Goal: Feedback & Contribution: Leave review/rating

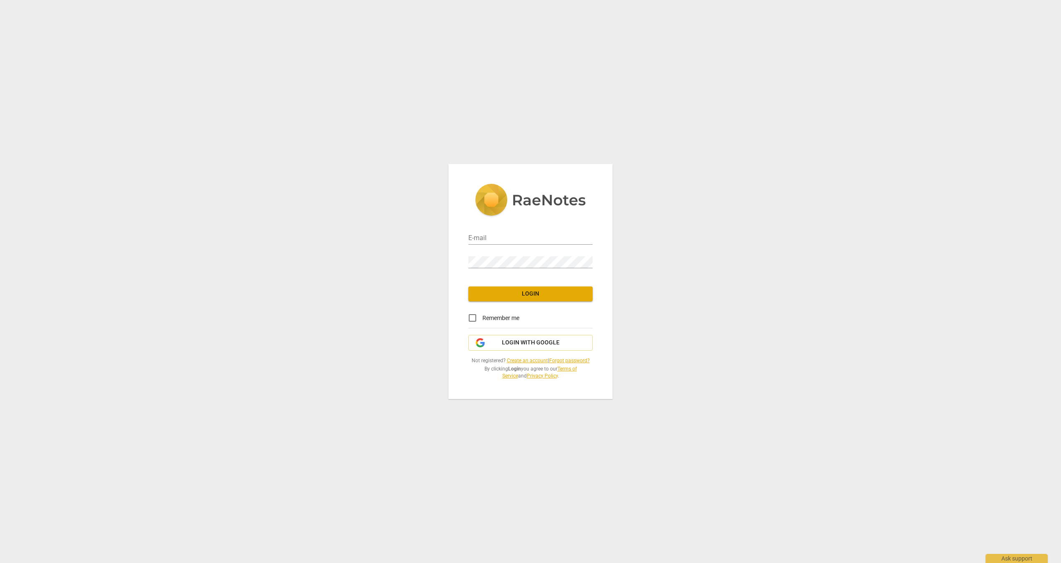
click at [522, 232] on div "E-mail" at bounding box center [530, 235] width 124 height 19
type input "[EMAIL_ADDRESS][DOMAIN_NAME]"
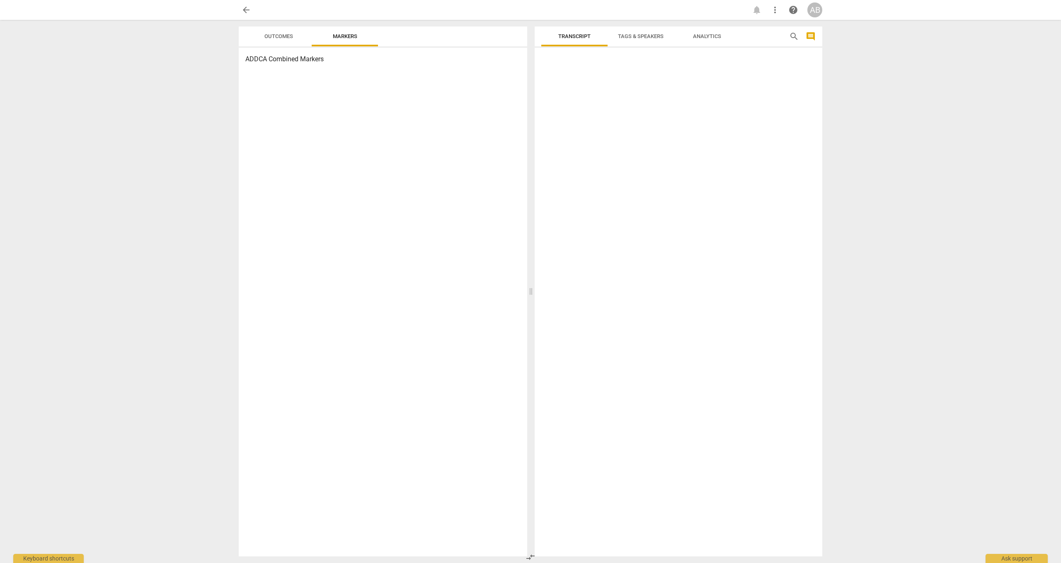
click at [811, 14] on div "AB" at bounding box center [814, 9] width 15 height 15
click at [812, 12] on ul "Aaron Bailey Play Tour Manage Teams Profile Balance Buy Credits Change Plan Tra…" at bounding box center [838, 110] width 63 height 207
click at [914, 80] on div at bounding box center [530, 281] width 1061 height 563
click at [287, 35] on span "Outcomes" at bounding box center [278, 36] width 29 height 6
drag, startPoint x: 339, startPoint y: 35, endPoint x: 351, endPoint y: 47, distance: 17.3
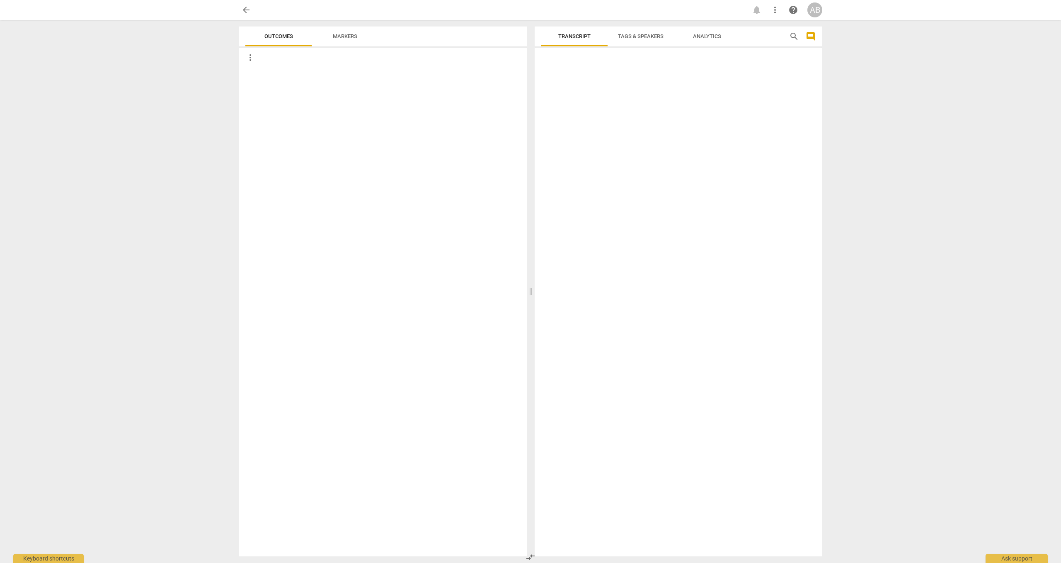
click at [339, 36] on span "Markers" at bounding box center [345, 36] width 24 height 6
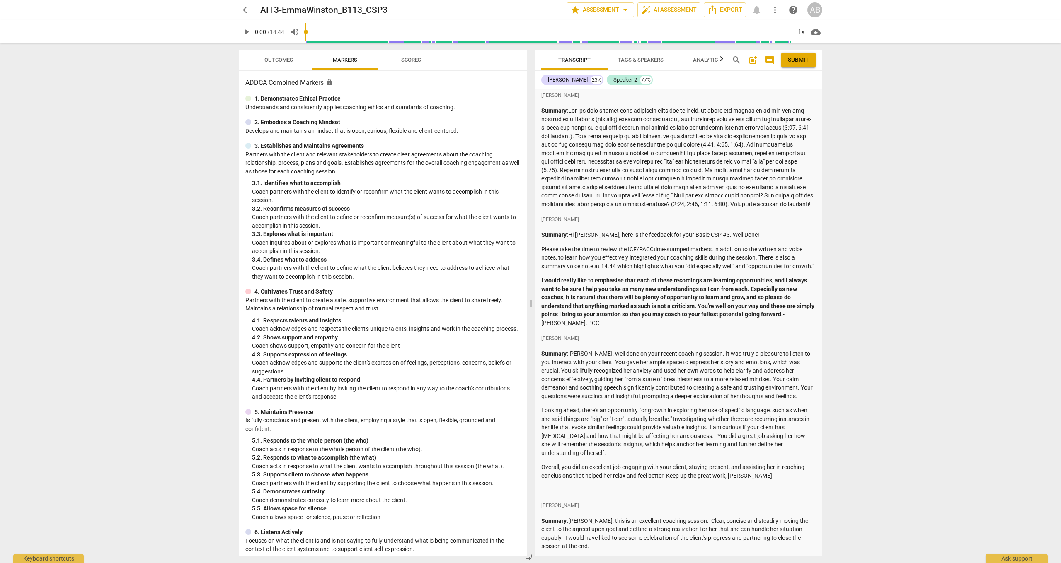
click at [242, 8] on span "arrow_back" at bounding box center [246, 10] width 10 height 10
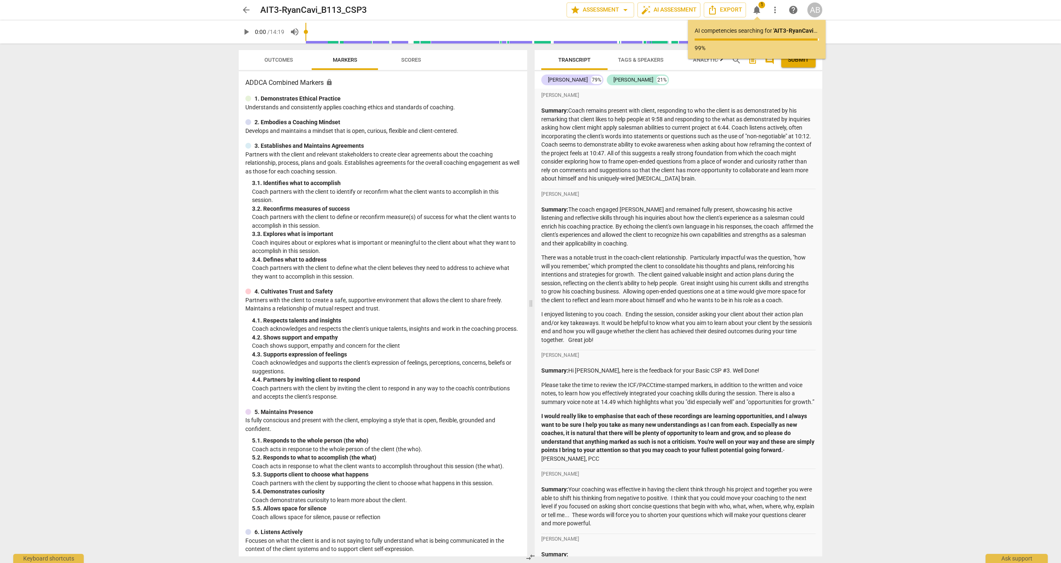
click at [900, 136] on div "arrow_back AIT3-RyanCavi_B113_CSP3 edit star Assessment arrow_drop_down auto_fi…" at bounding box center [530, 281] width 1061 height 563
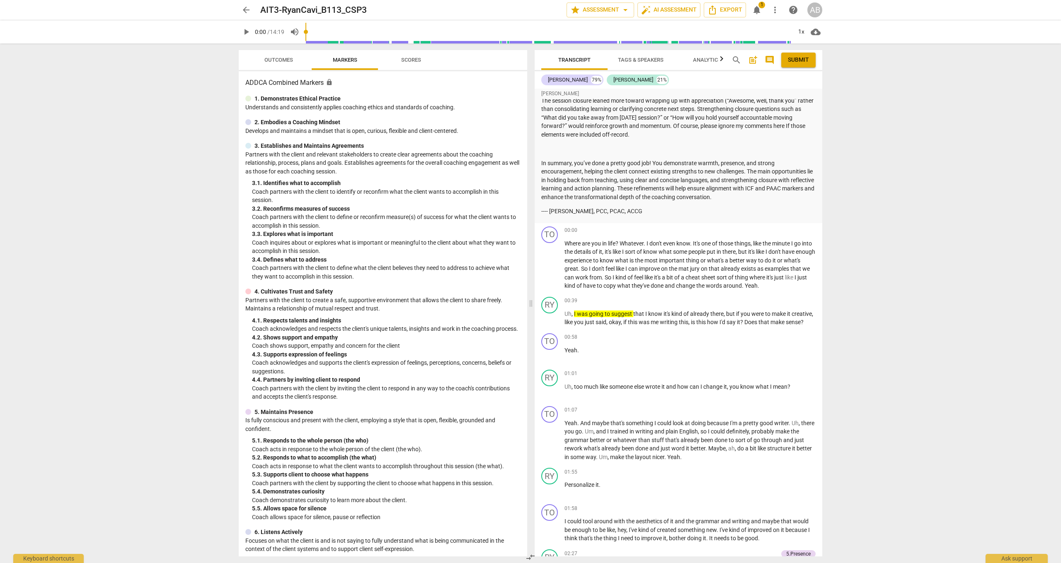
scroll to position [1502, 0]
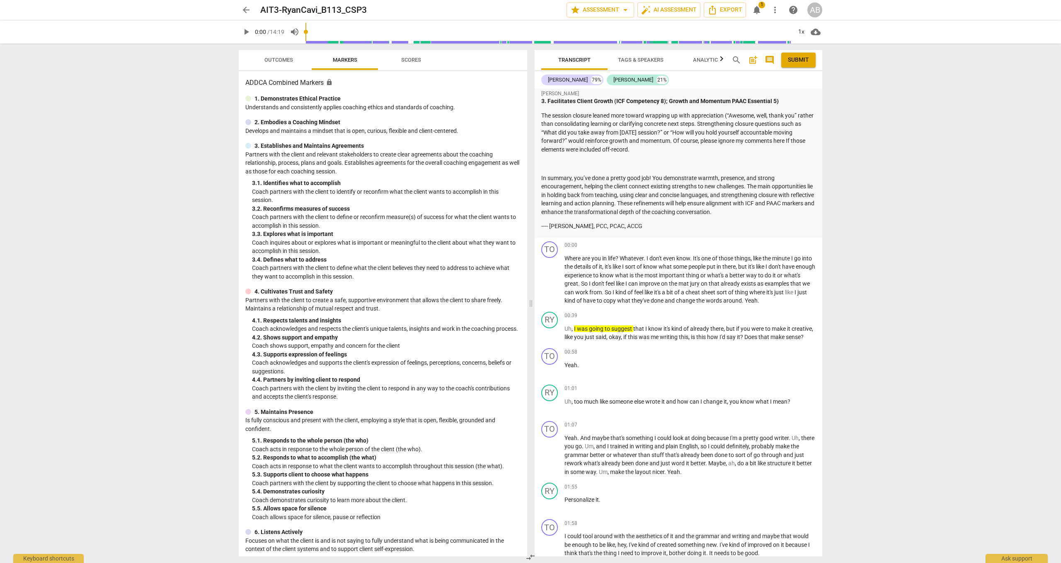
click at [247, 31] on span "play_arrow" at bounding box center [246, 32] width 10 height 10
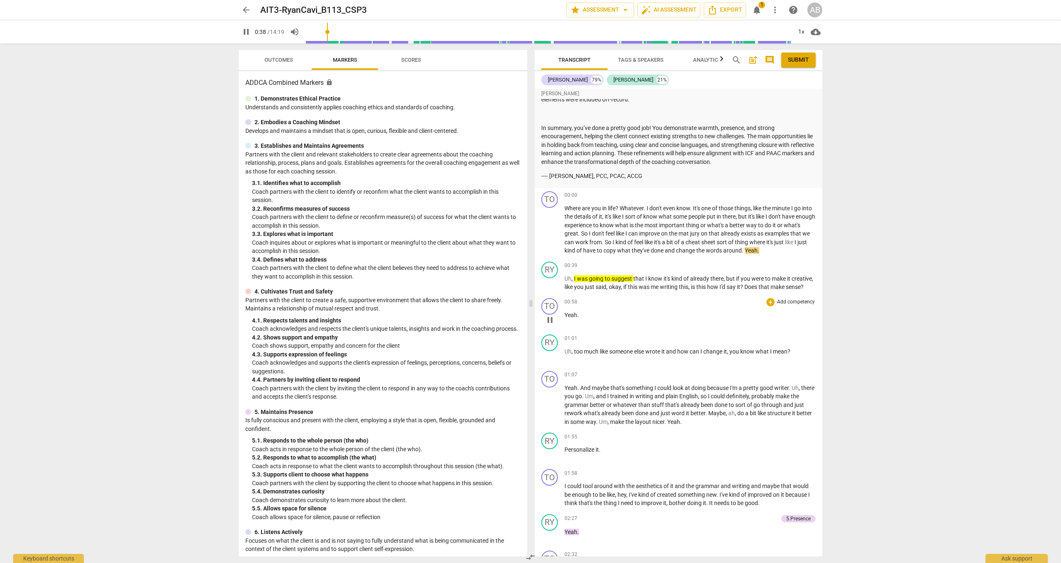
scroll to position [1560, 0]
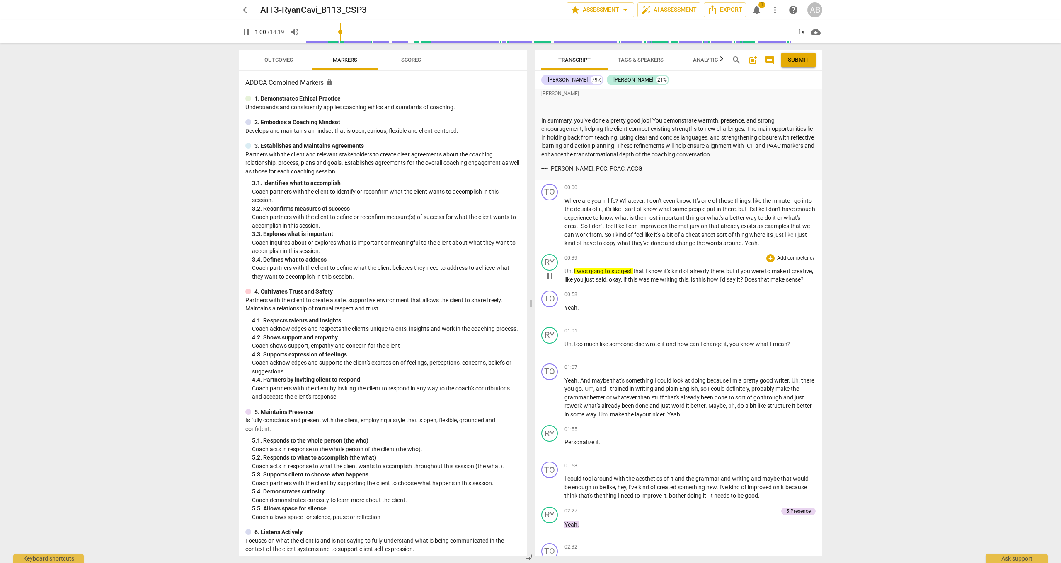
click at [554, 271] on span "pause" at bounding box center [550, 276] width 10 height 10
type input "61"
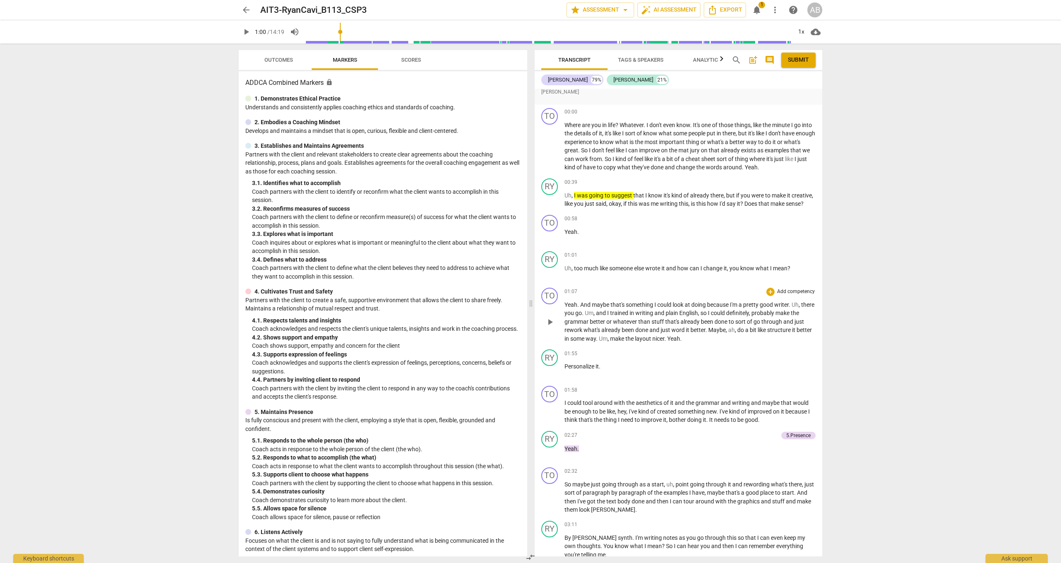
scroll to position [1534, 0]
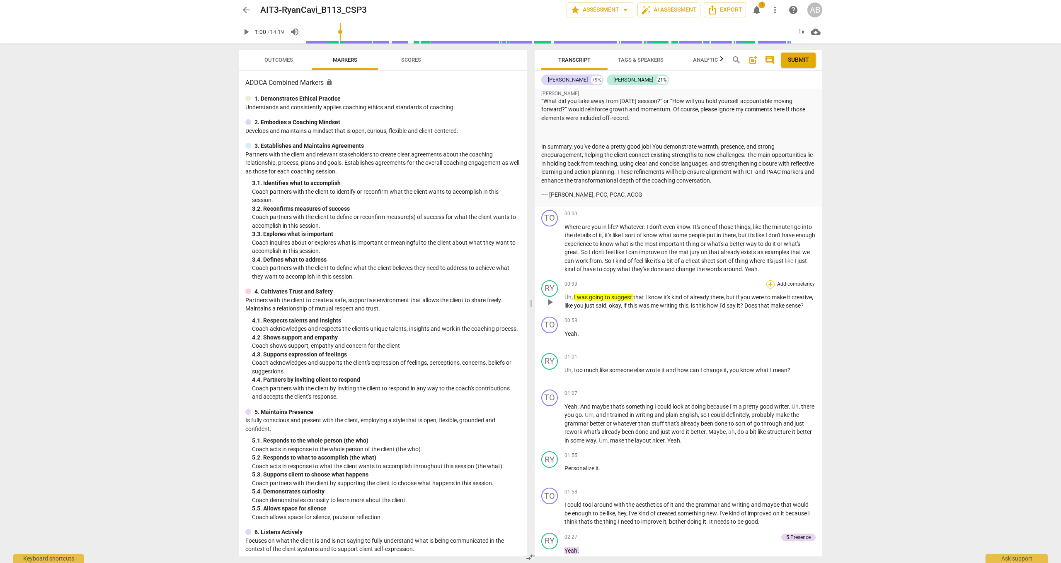
click at [769, 280] on div "+" at bounding box center [770, 284] width 8 height 8
click at [827, 363] on b "Note" at bounding box center [829, 363] width 10 height 10
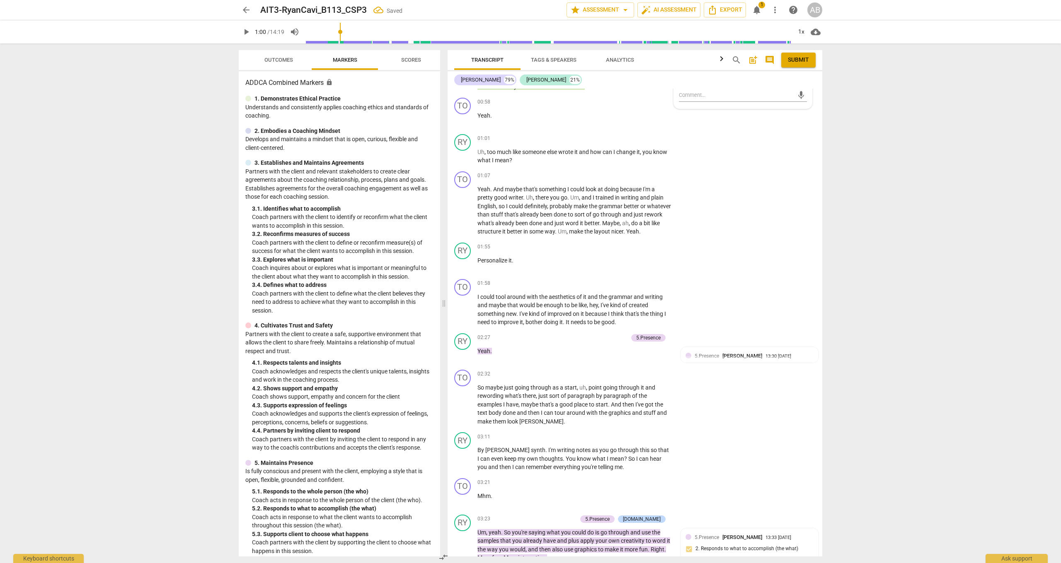
scroll to position [1281, 0]
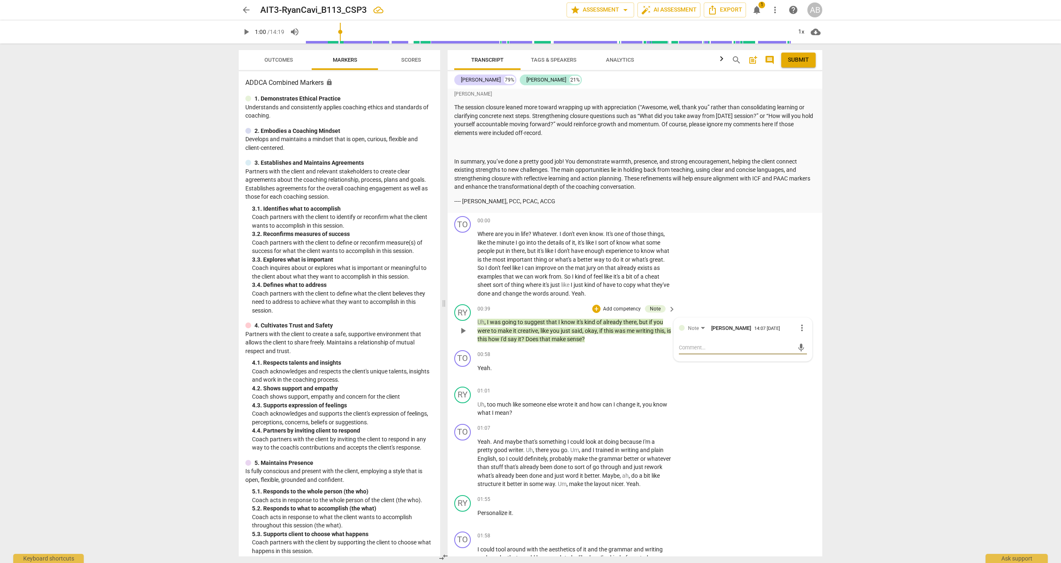
click at [712, 344] on textarea at bounding box center [736, 348] width 115 height 8
type textarea "I"
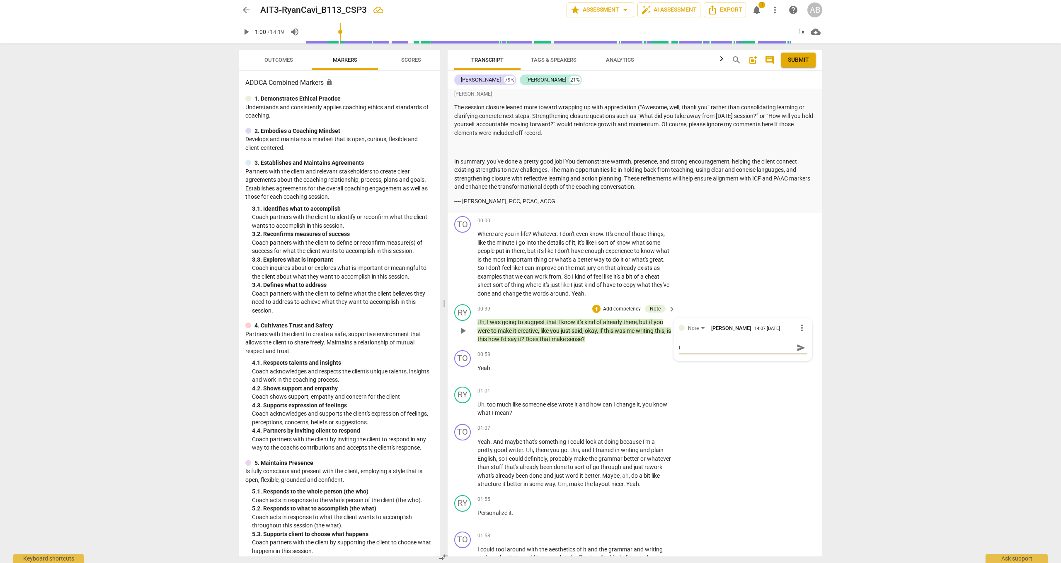
type textarea "I r"
type textarea "I re"
type textarea "I rea"
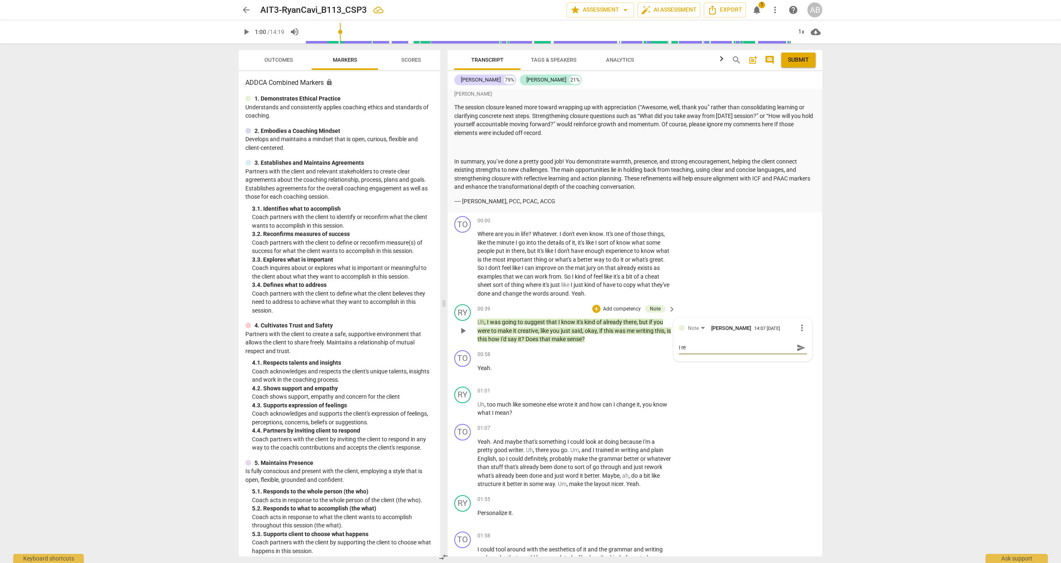
type textarea "I rea"
type textarea "I real"
type textarea "I reall"
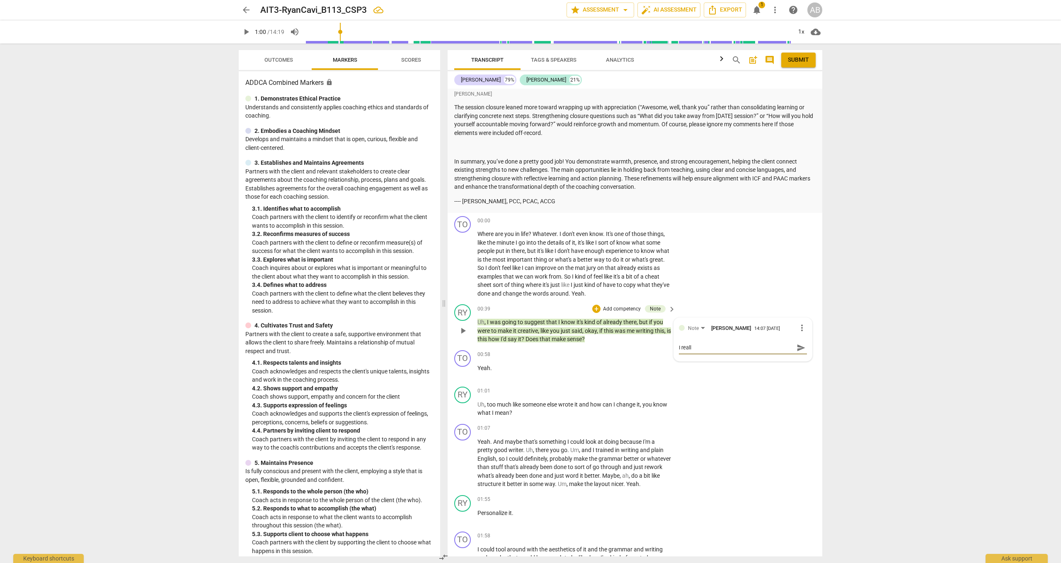
type textarea "I really"
type textarea "I really l"
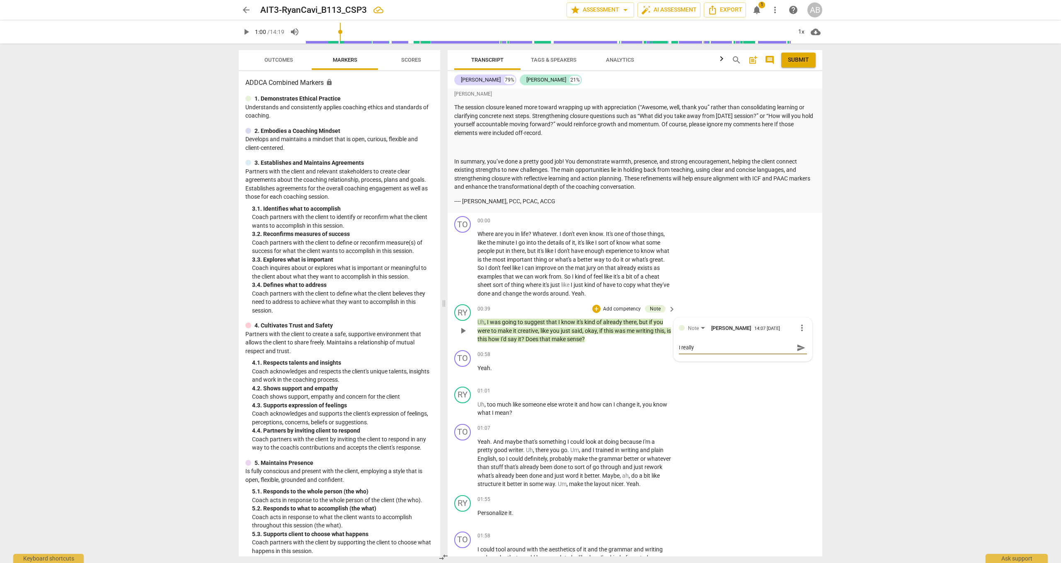
type textarea "I really l"
type textarea "I really li"
type textarea "I really lik"
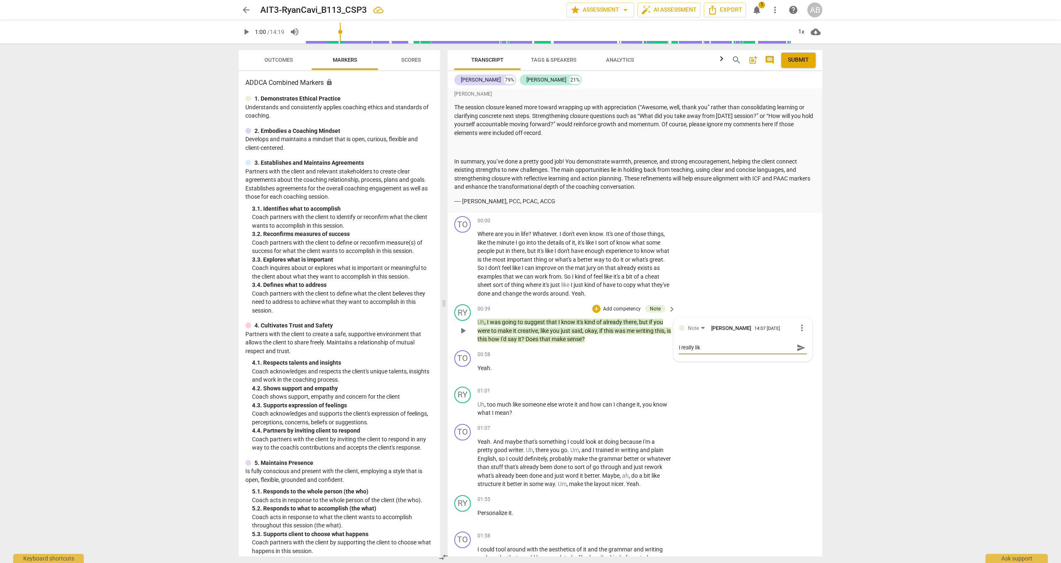
type textarea "I really like"
type textarea "I really liked"
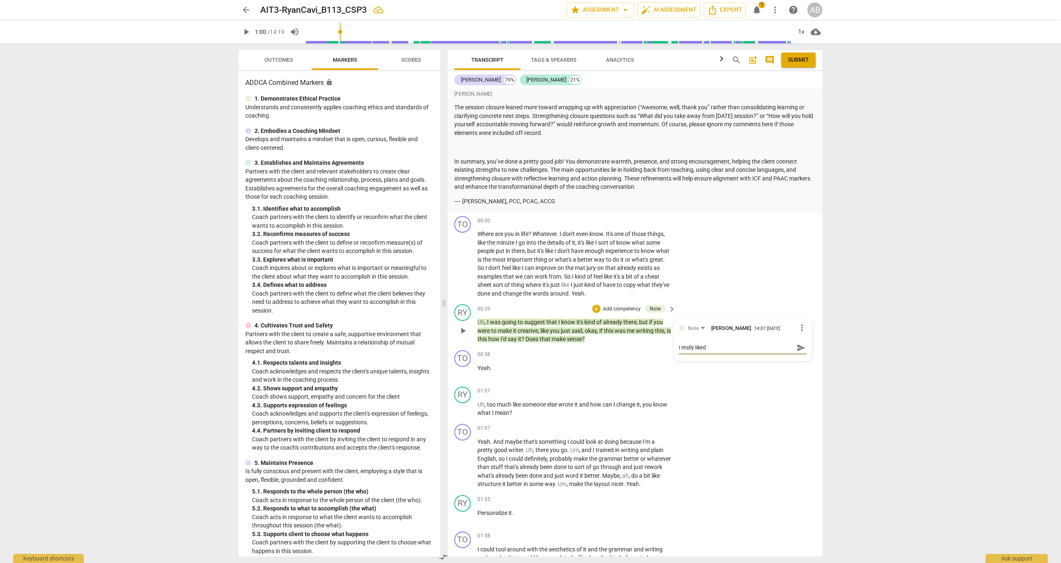
type textarea "I really liked"
type textarea "I really liked h"
type textarea "I really liked ho"
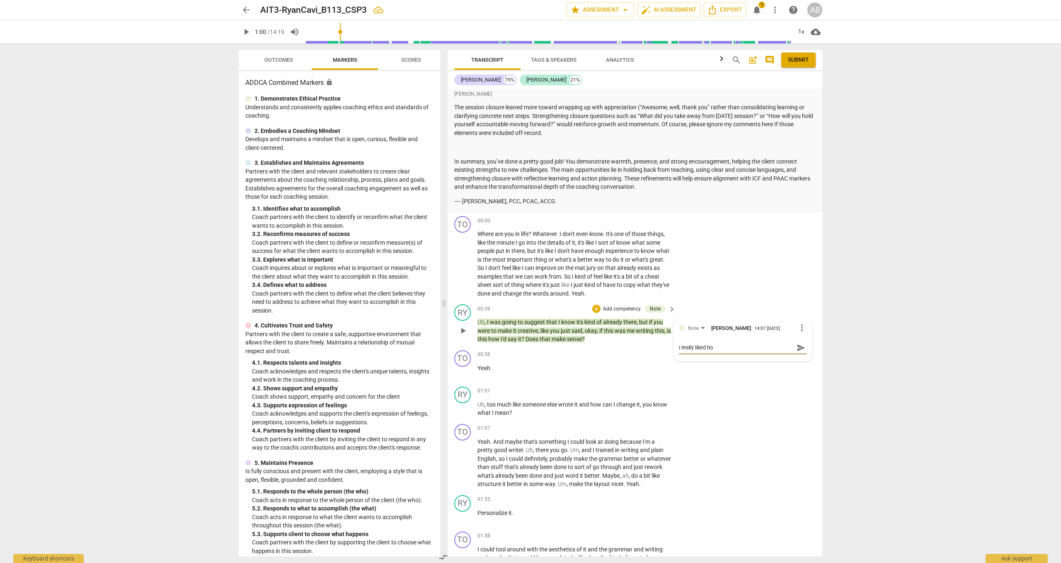
type textarea "I really liked how"
type textarea "I really liked how y"
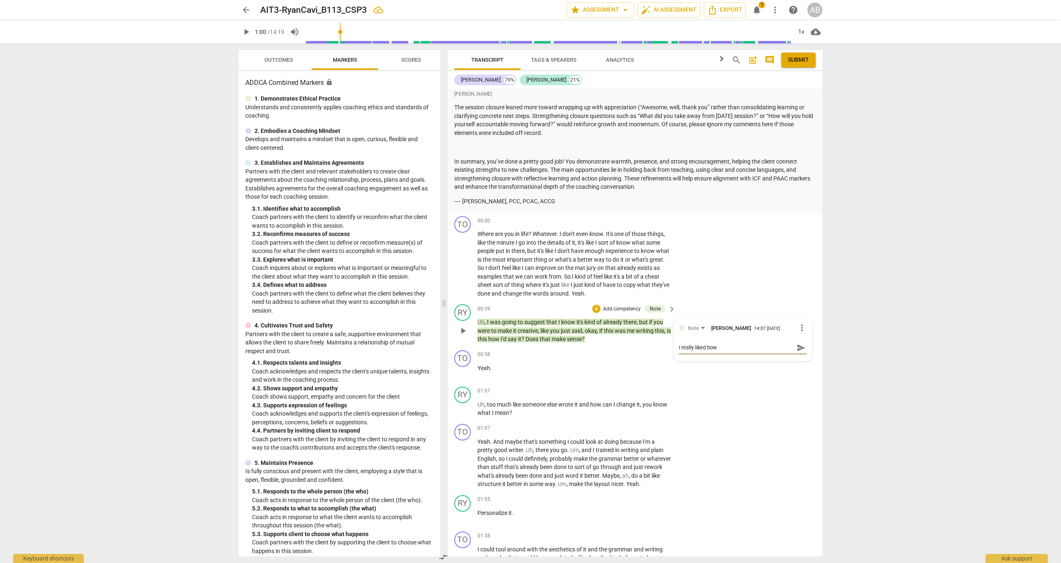
type textarea "I really liked how y"
type textarea "I really liked how yo"
type textarea "I really liked how you"
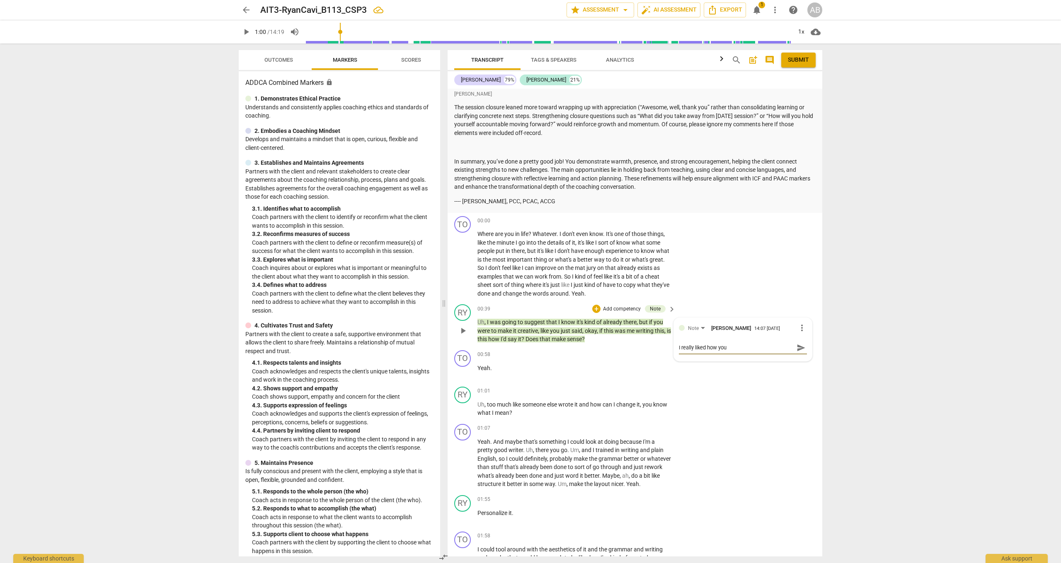
type textarea "I really liked how you"
type textarea "I really liked how you a"
type textarea "I really liked how you as"
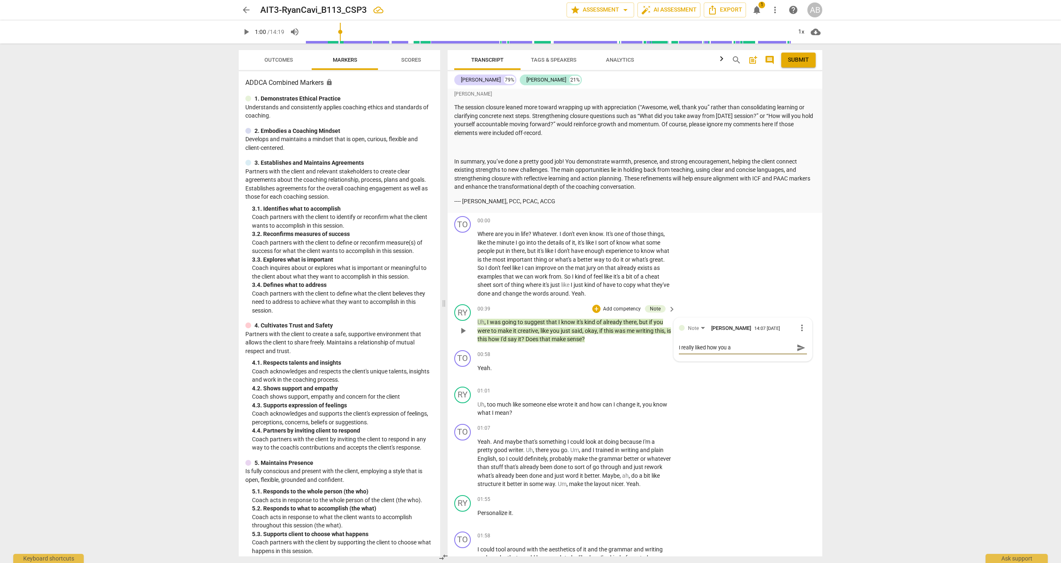
type textarea "I really liked how you as"
type textarea "I really liked how you ask"
type textarea "I really liked how you aske"
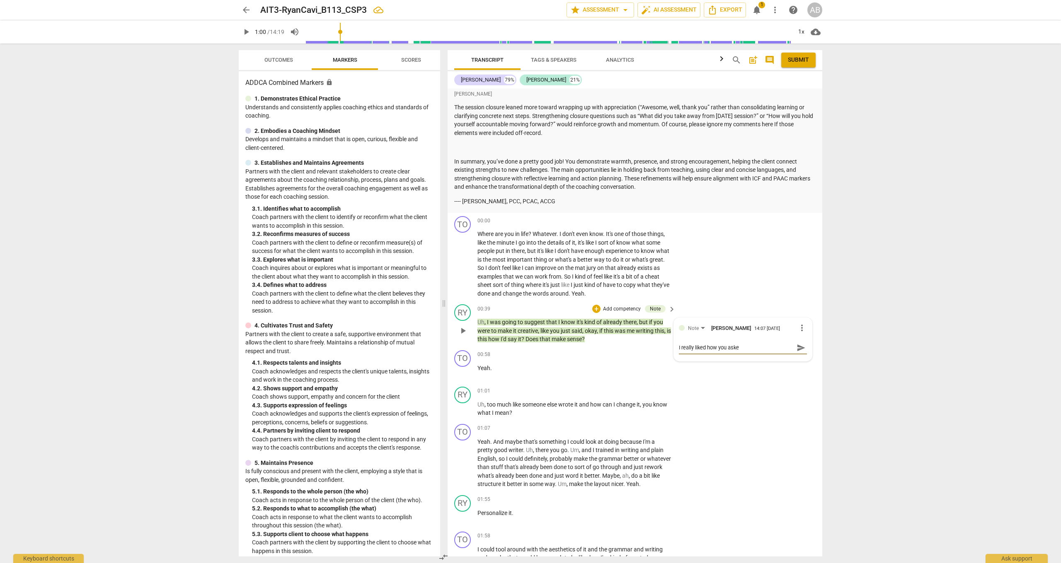
type textarea "I really liked how you asked"
type textarea "I really liked how you asked a"
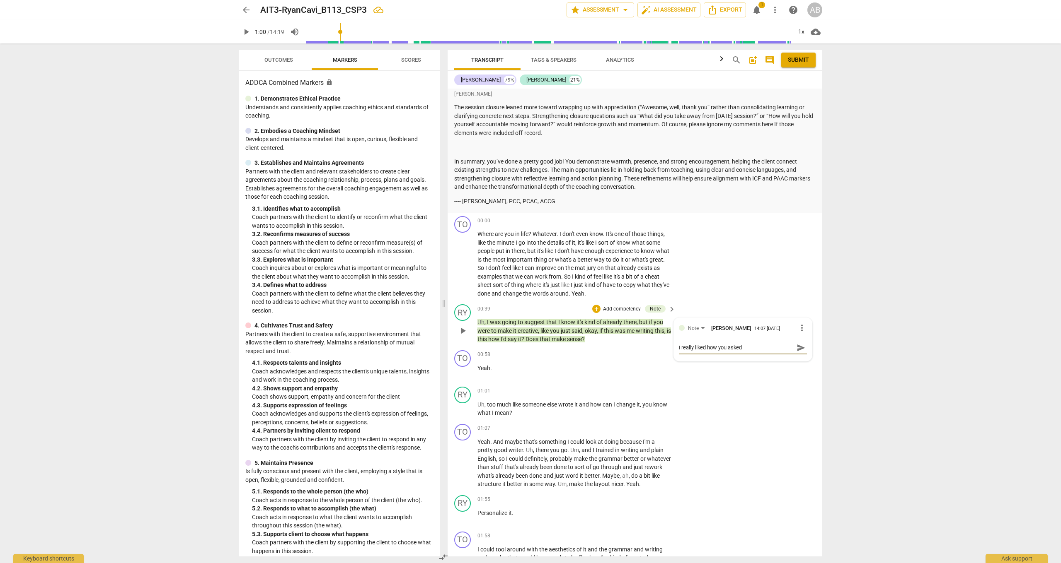
type textarea "I really liked how you asked a"
type textarea "I really liked how you asked at"
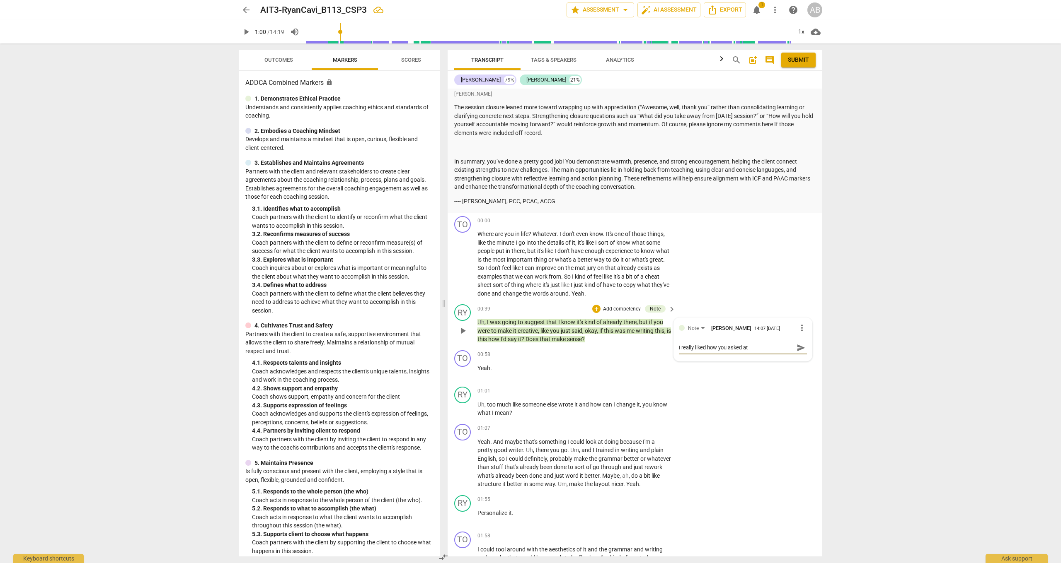
type textarea "I really liked how you asked at t"
type textarea "I really liked how you asked at th"
type textarea "I really liked how you asked at the"
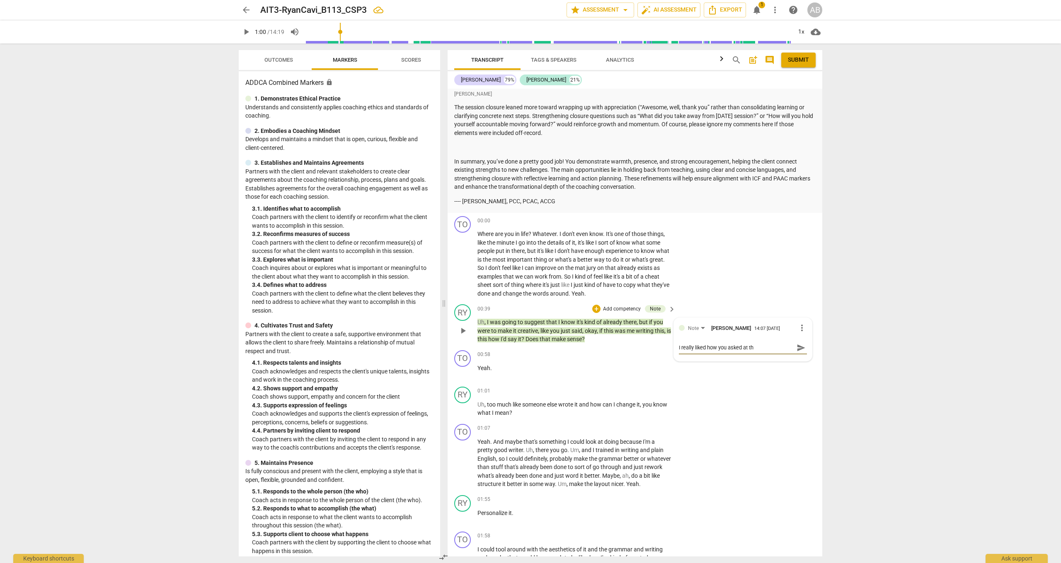
type textarea "I really liked how you asked at the"
type textarea "I really liked how you asked at the e"
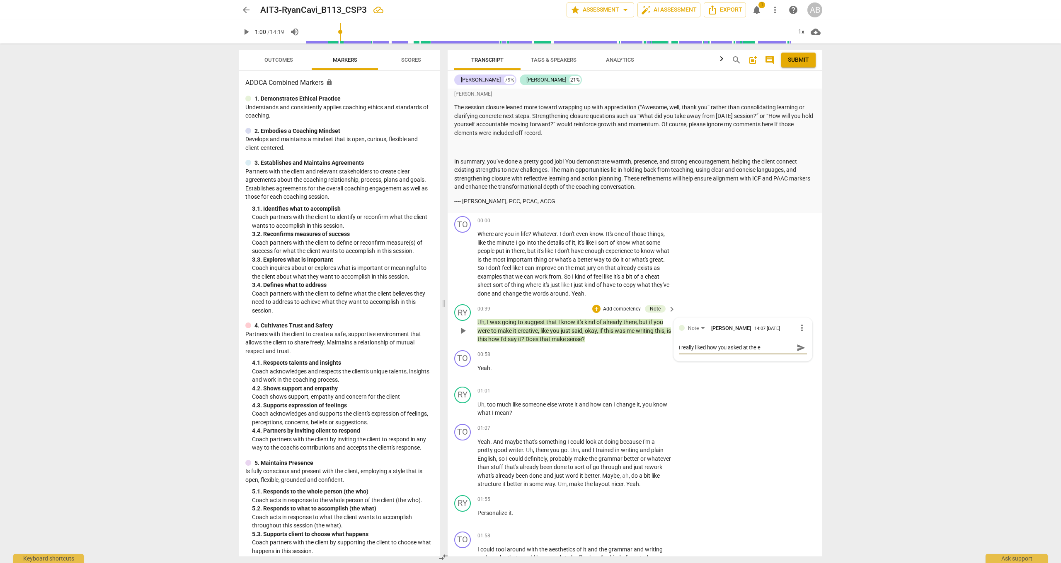
type textarea "I really liked how you asked at the en"
type textarea "I really liked how you asked at the end"
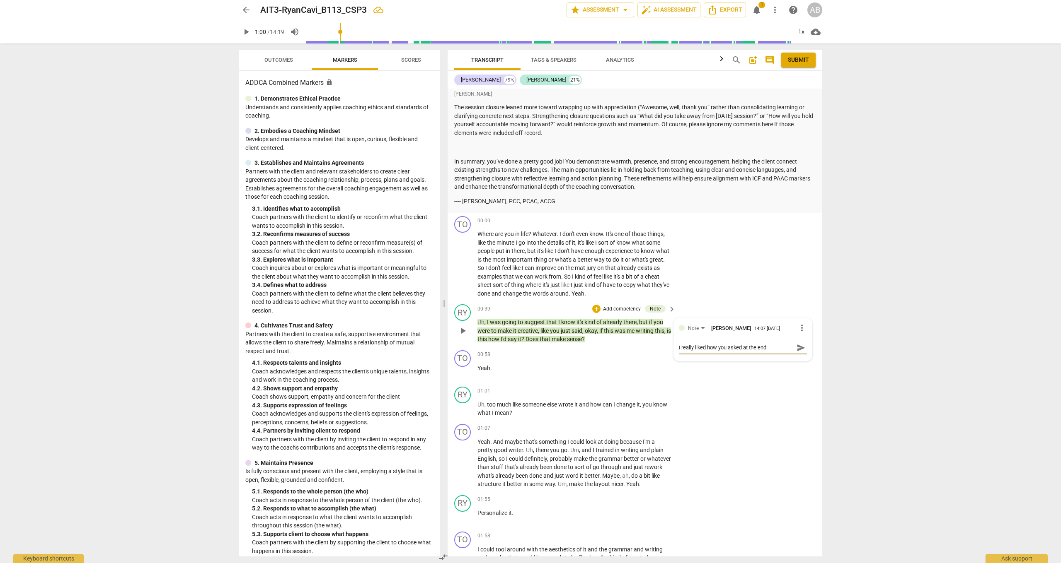
type textarea "I really liked how you asked at the end"
type textarea "I really liked how you asked at the end o"
type textarea "I really liked how you asked at the end of"
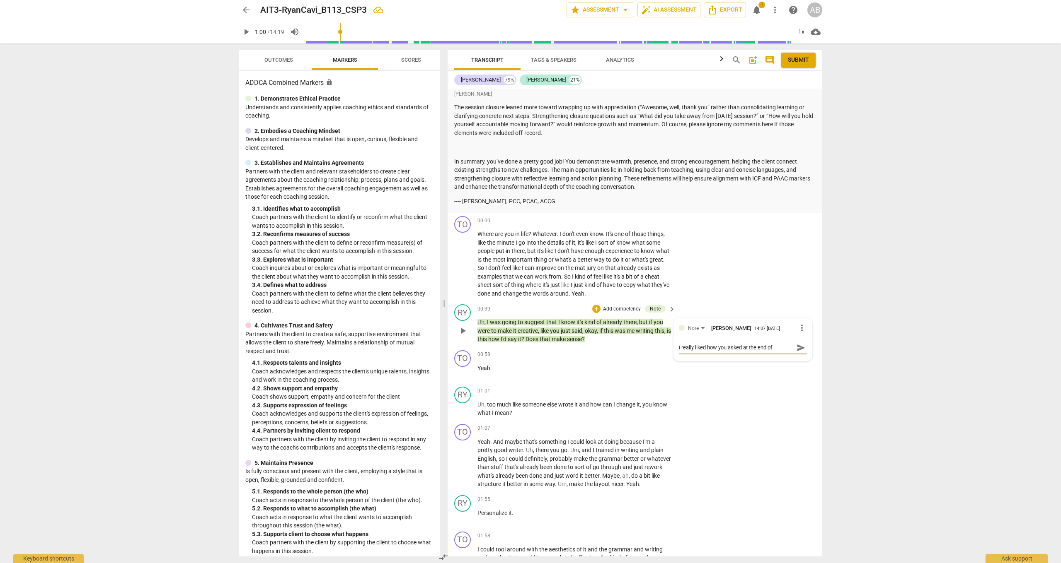
type textarea "I really liked how you asked at the end of"
type textarea "I really liked how you asked at the end of t"
type textarea "I really liked how you asked at the end of th"
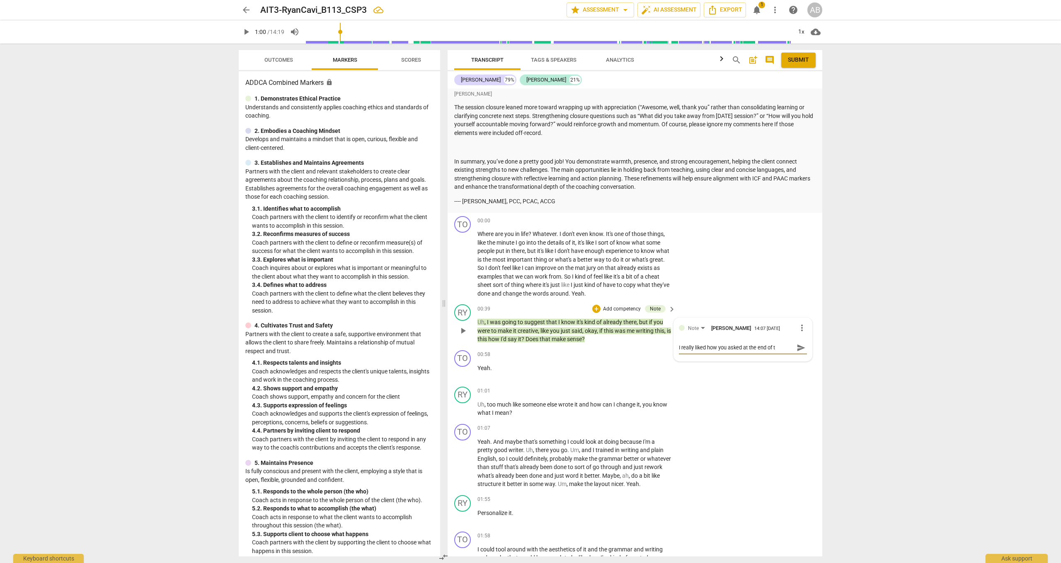
type textarea "I really liked how you asked at the end of th"
type textarea "I really liked how you asked at the end of thi"
type textarea "I really liked how you asked at the end of this"
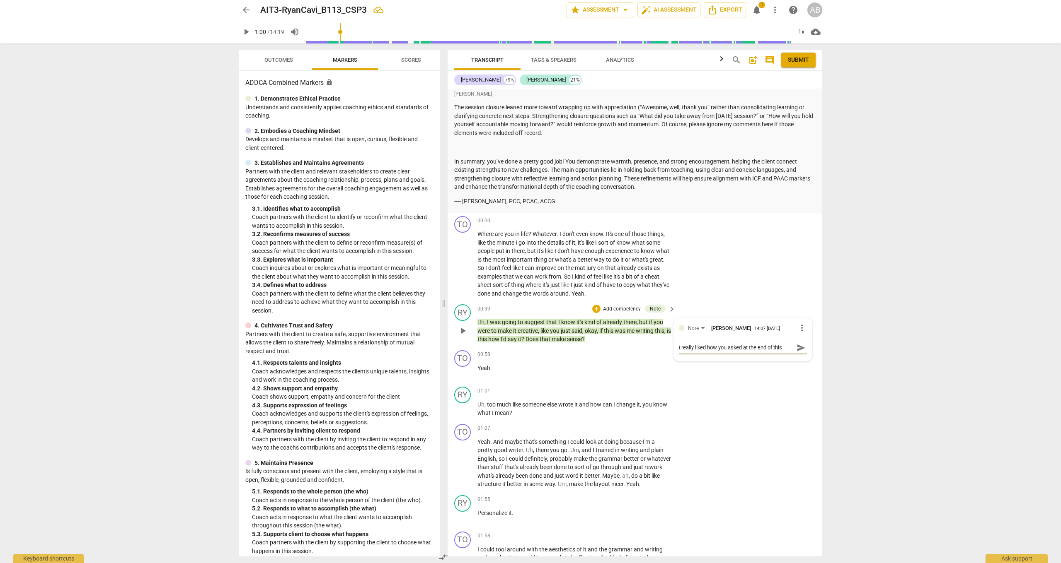
type textarea "I really liked how you asked at the end of this"
type textarea "I really liked how you asked at the end of this s"
type textarea "I really liked how you asked at the end of this se"
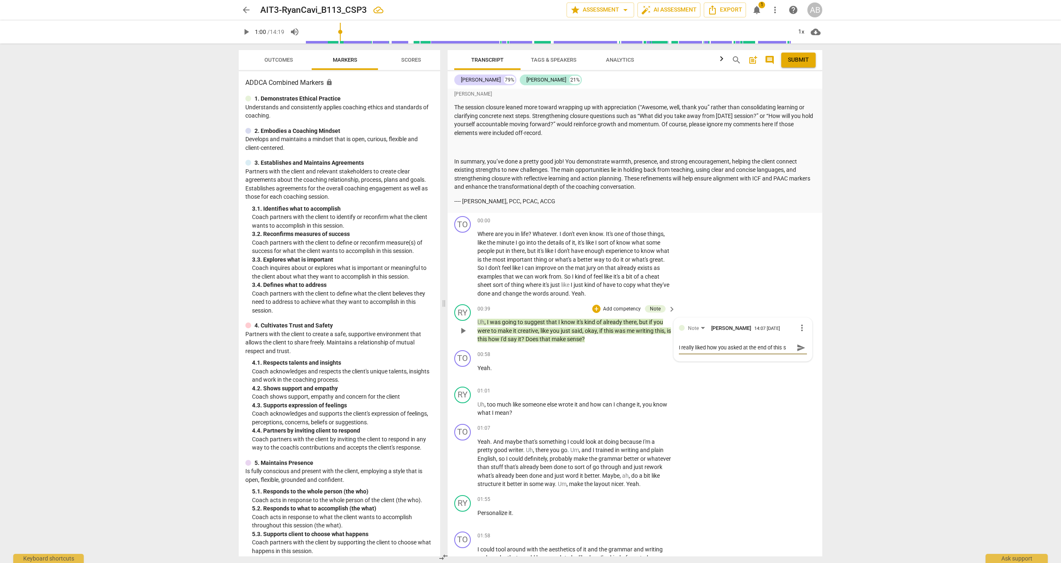
type textarea "I really liked how you asked at the end of this se"
type textarea "I really liked how you asked at the end of this sen"
type textarea "I really liked how you asked at the end of this sent"
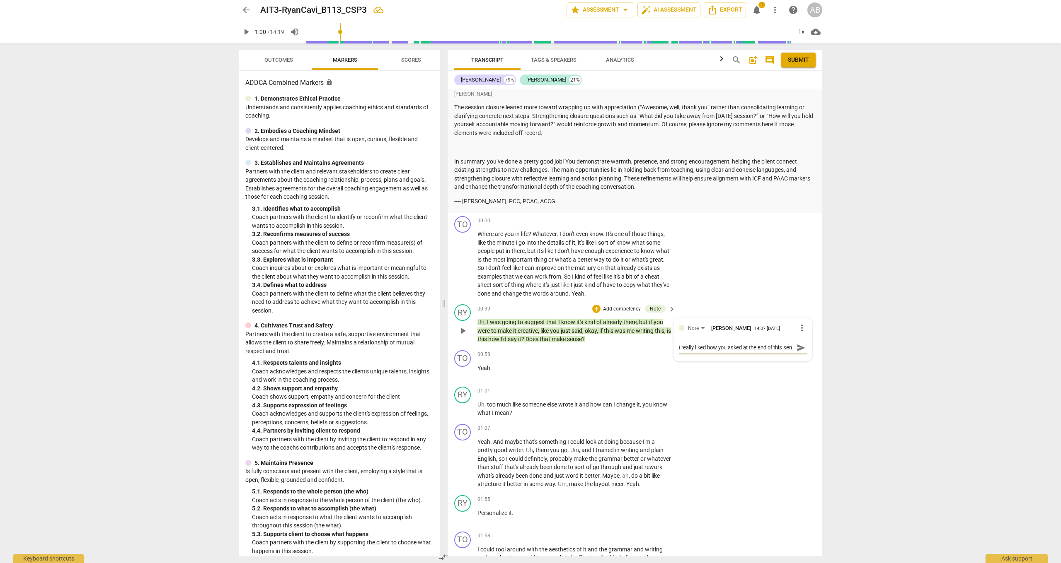
type textarea "I really liked how you asked at the end of this sent"
type textarea "I really liked how you asked at the end of this sente"
type textarea "I really liked how you asked at the end of this senten"
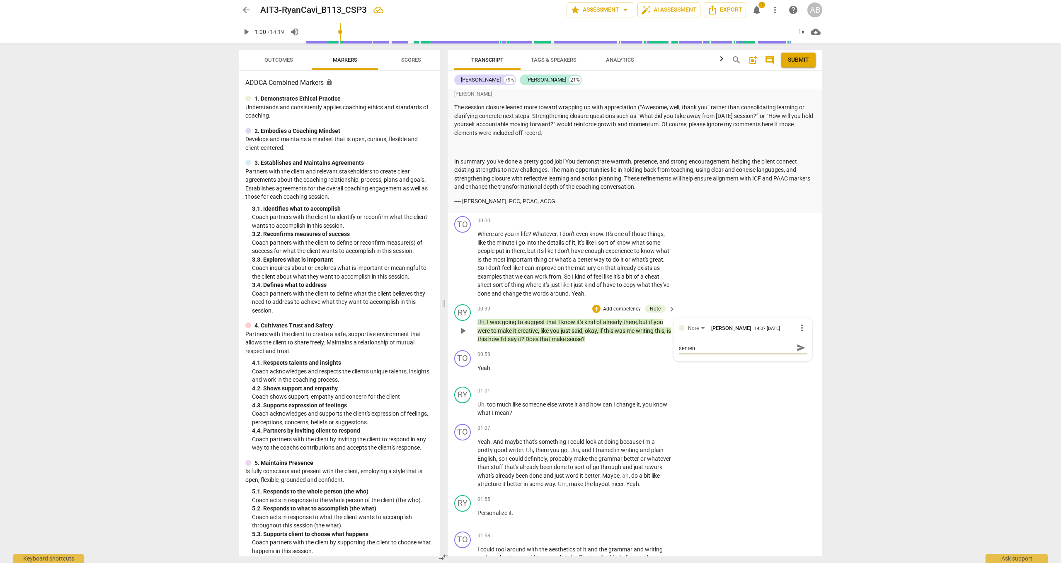
type textarea "I really liked how you asked at the end of this sentenc"
type textarea "I really liked how you asked at the end of this sentence"
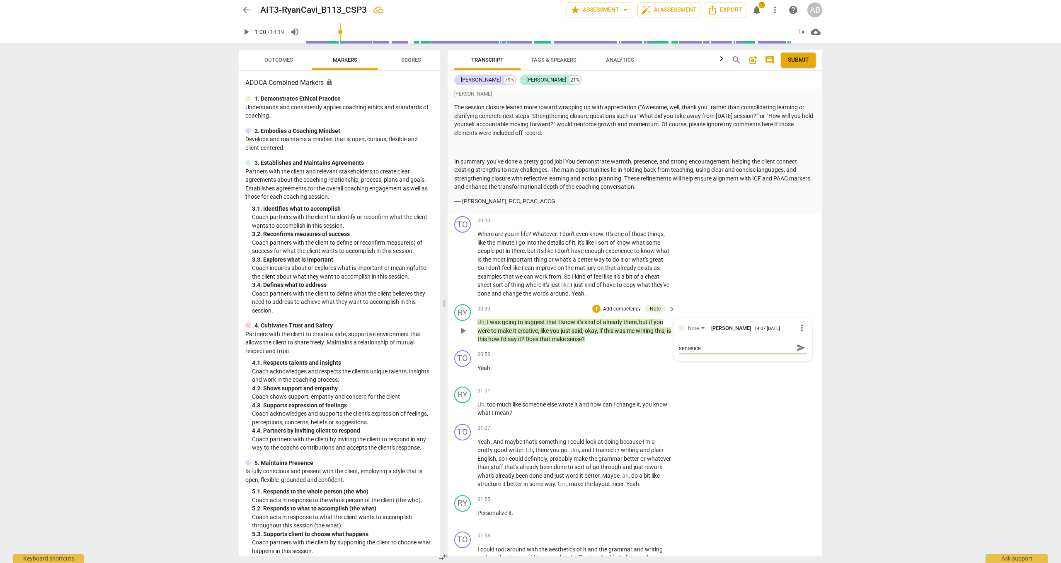
type textarea "I really liked how you asked at the end of this sentence"
type textarea "I really liked how you asked at the end of this sentence i"
type textarea "I really liked how you asked at the end of this sentence if"
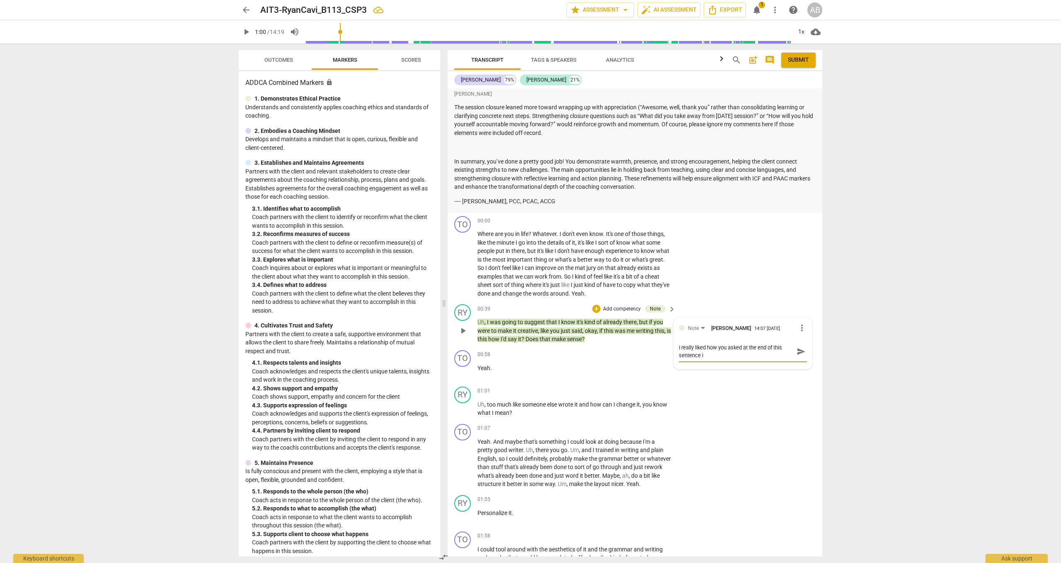
type textarea "I really liked how you asked at the end of this sentence if"
type textarea "I really liked how you asked at the end of this sentence if t"
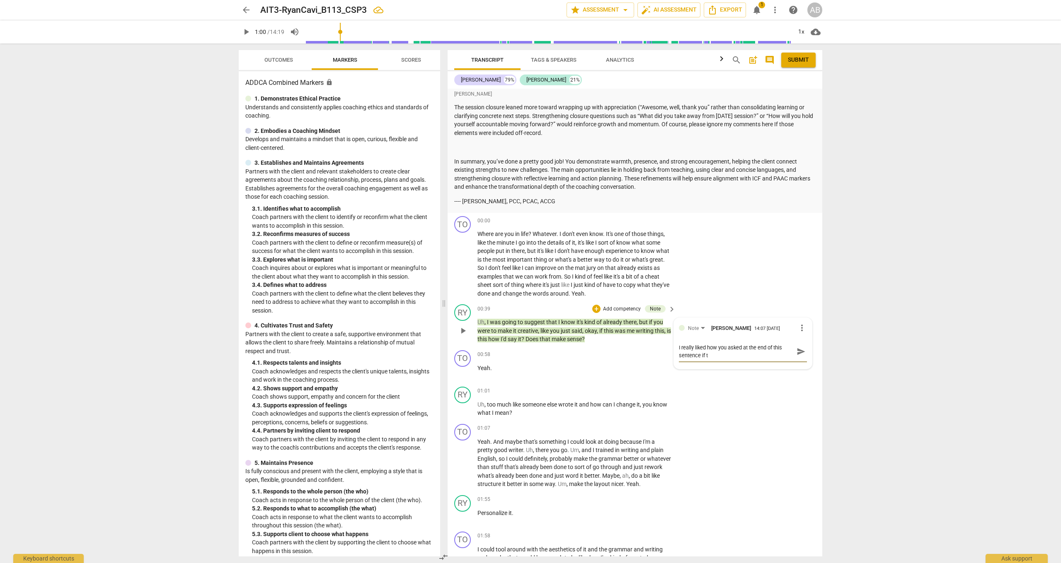
type textarea "I really liked how you asked at the end of this sentence if th"
type textarea "I really liked how you asked at the end of this sentence if tha"
type textarea "I really liked how you asked at the end of this sentence if that"
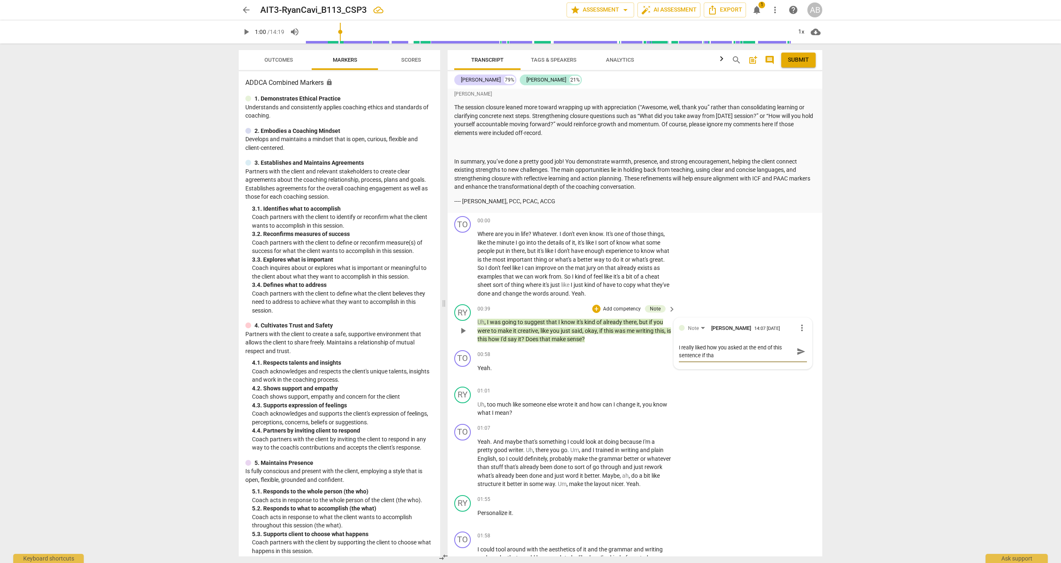
type textarea "I really liked how you asked at the end of this sentence if that"
type textarea "I really liked how you asked at the end of this sentence if that m"
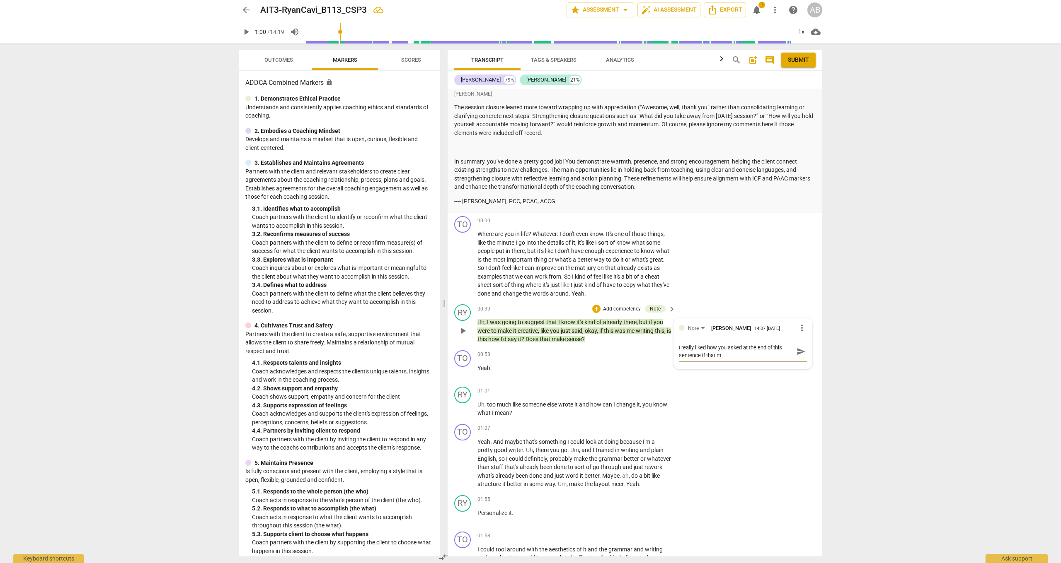
type textarea "I really liked how you asked at the end of this sentence if that ma"
type textarea "I really liked how you asked at the end of this sentence if that [PERSON_NAME]"
type textarea "I really liked how you asked at the end of this sentence if that make"
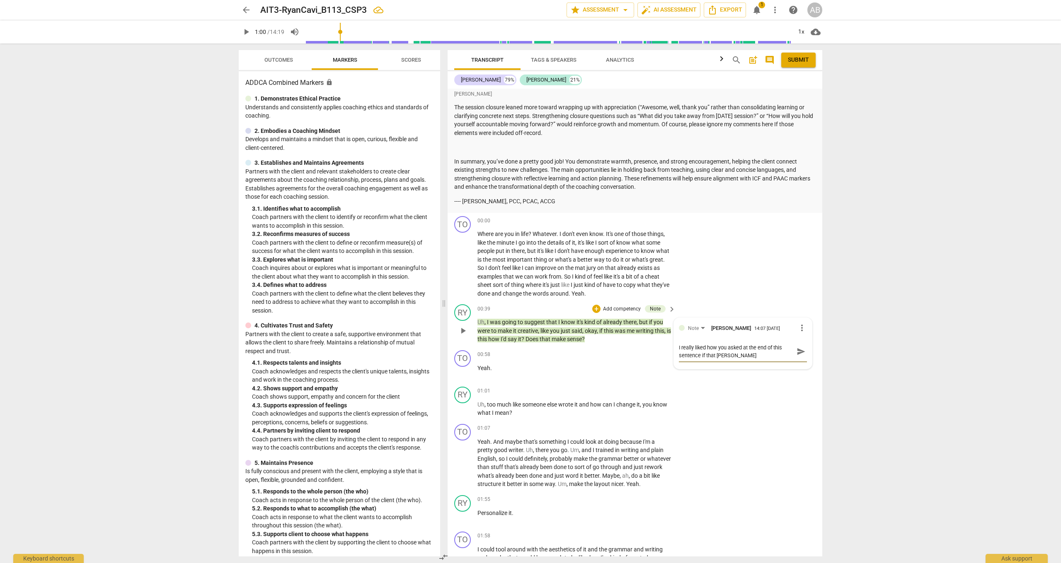
type textarea "I really liked how you asked at the end of this sentence if that make"
type textarea "I really liked how you asked at the end of this sentence if that makes"
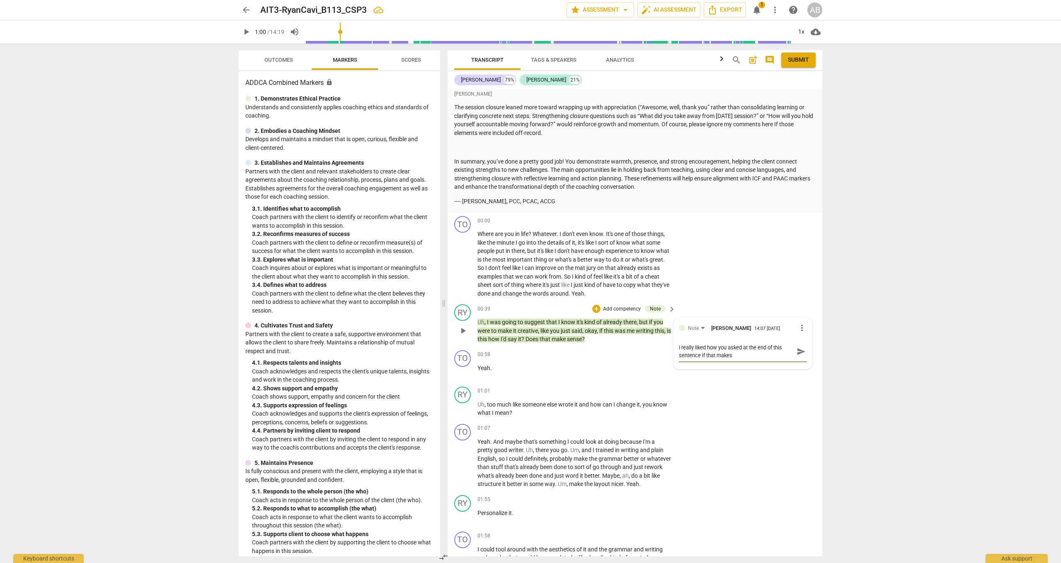
type textarea "I really liked how you asked at the end of this sentence if that makes s"
type textarea "I really liked how you asked at the end of this sentence if that makes se"
type textarea "I really liked how you asked at the end of this sentence if that makes [PERSON_…"
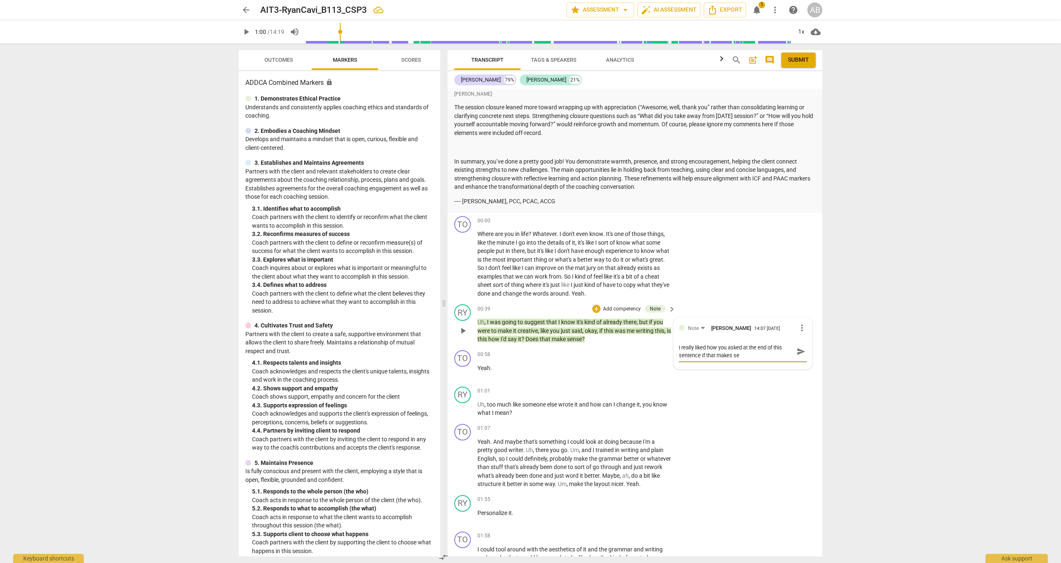
type textarea "I really liked how you asked at the end of this sentence if that makes [PERSON_…"
type textarea "I really liked how you asked at the end of this sentence if that makes sens"
type textarea "I really liked how you asked at the end of this sentence if that makes sense"
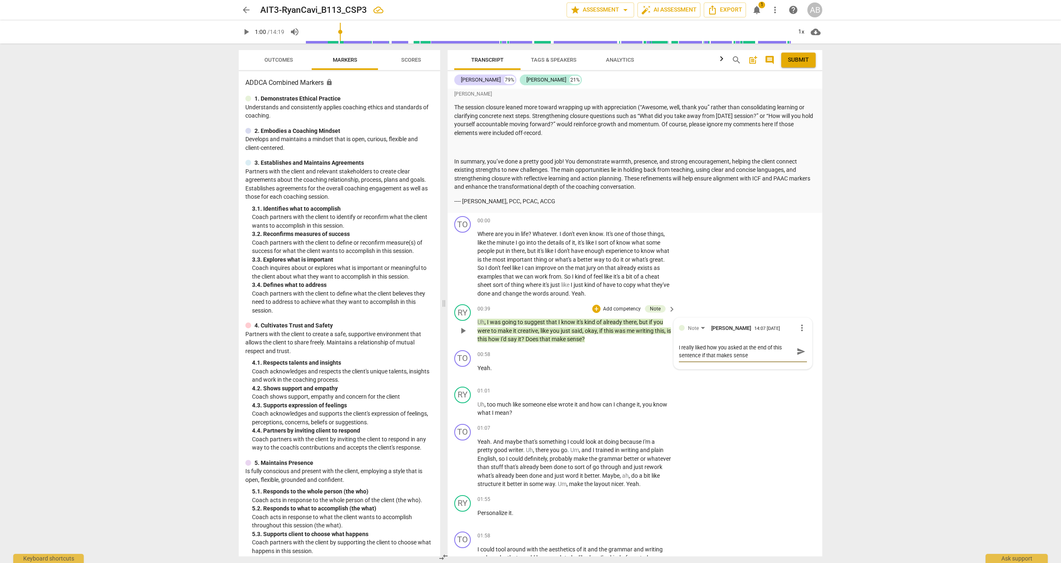
type textarea "I really liked how you asked at the end of this sentence if that makes sense"
type textarea "I really liked how you asked at the end of this sentence if that makes sense f"
type textarea "I really liked how you asked at the end of this sentence if that makes sense fo"
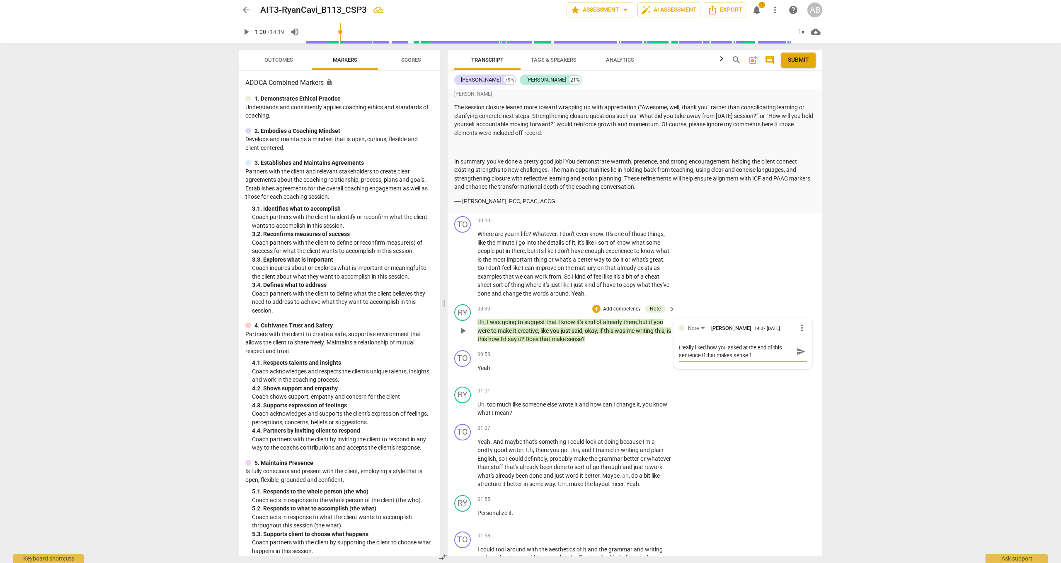
type textarea "I really liked how you asked at the end of this sentence if that makes sense fo"
type textarea "I really liked how you asked at the end of this sentence if that makes sense for"
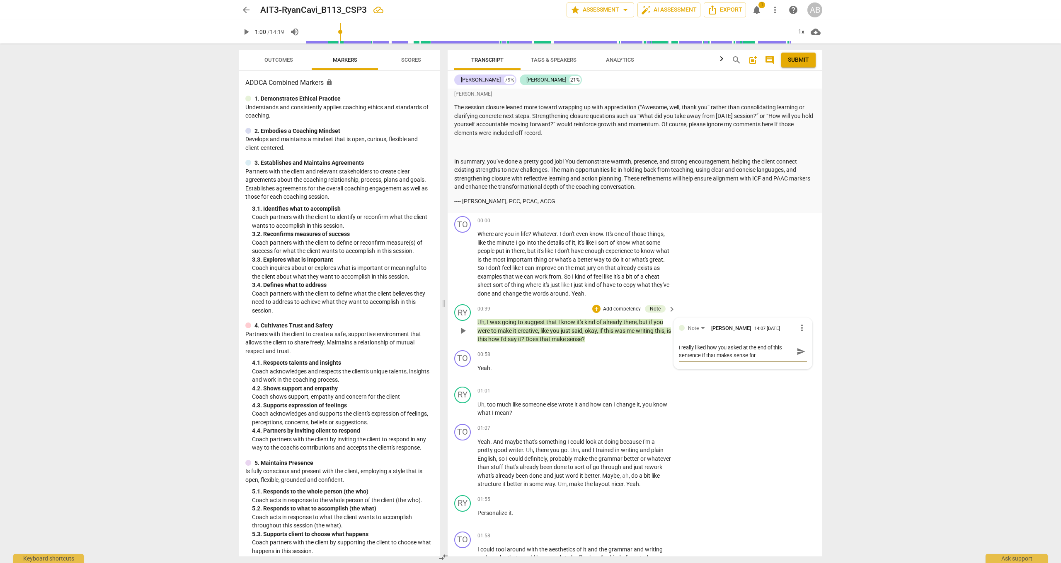
type textarea "I really liked how you asked at the end of this sentence if that makes sense fo…"
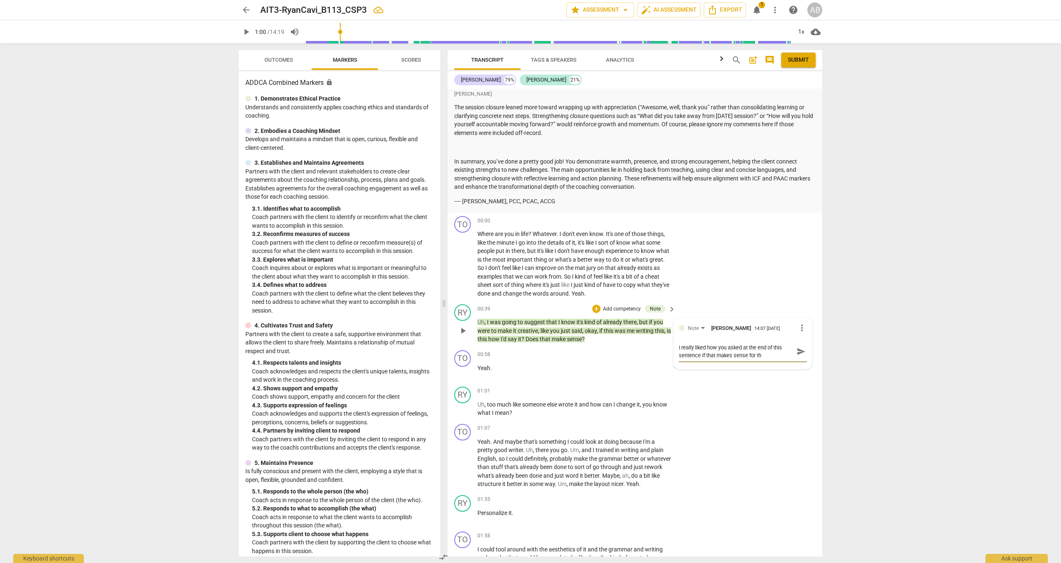
type textarea "I really liked how you asked at the end of this sentence if that makes sense fo…"
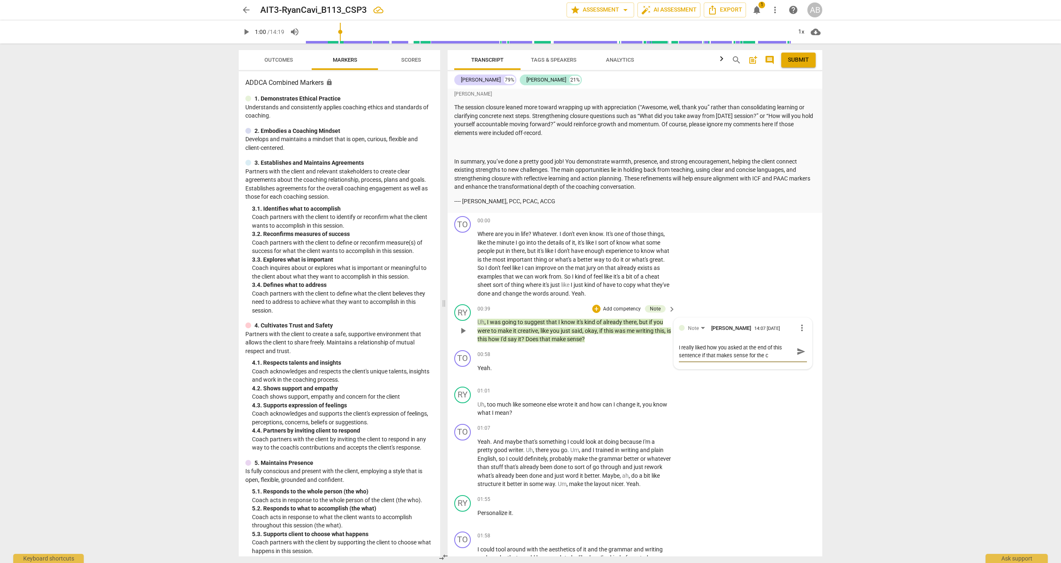
type textarea "I really liked how you asked at the end of this sentence if that makes sense fo…"
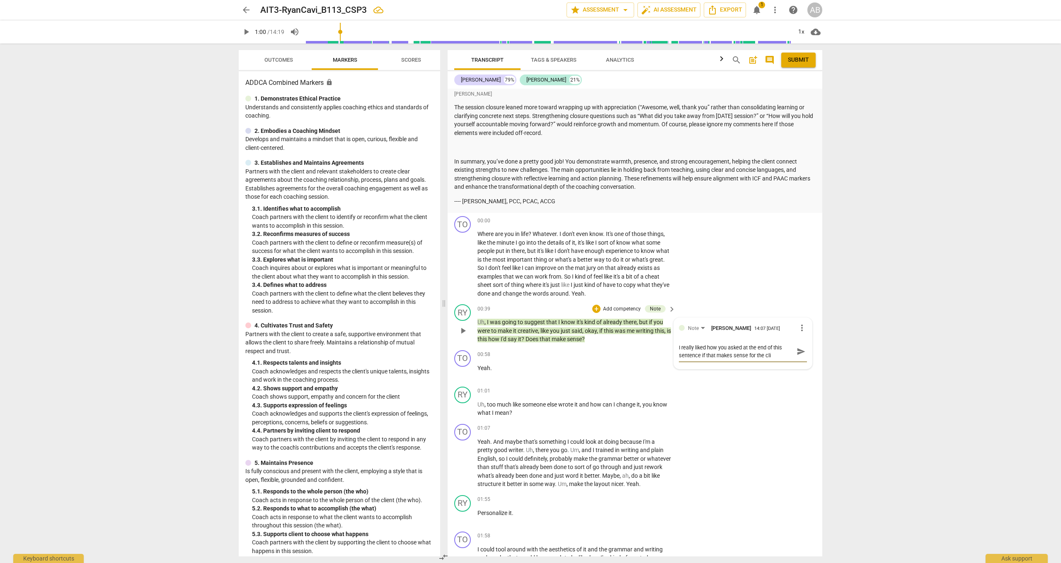
type textarea "I really liked how you asked at the end of this sentence if that makes sense fo…"
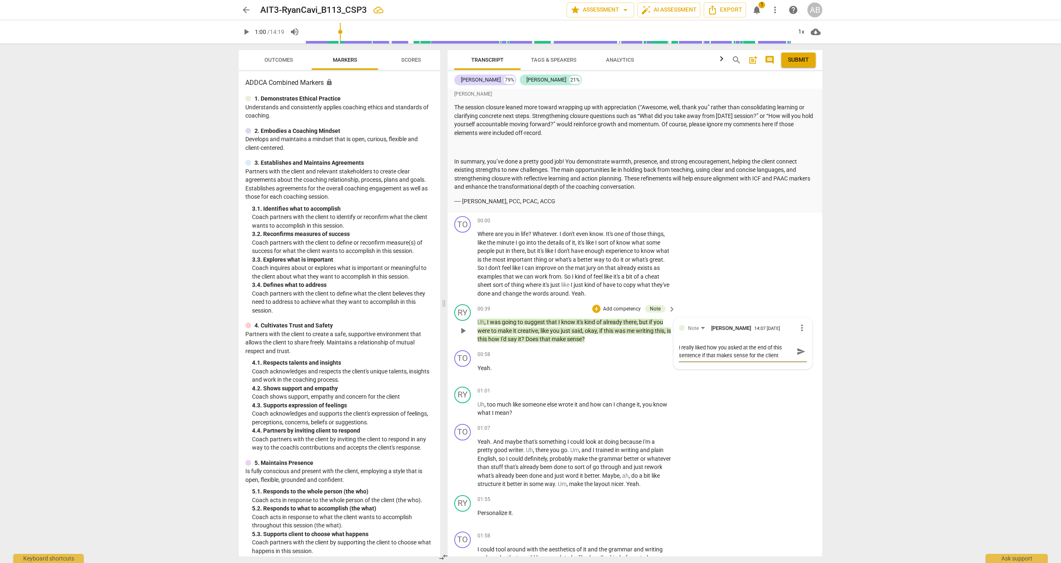
type textarea "I really liked how you asked at the end of this sentence if that makes sense fo…"
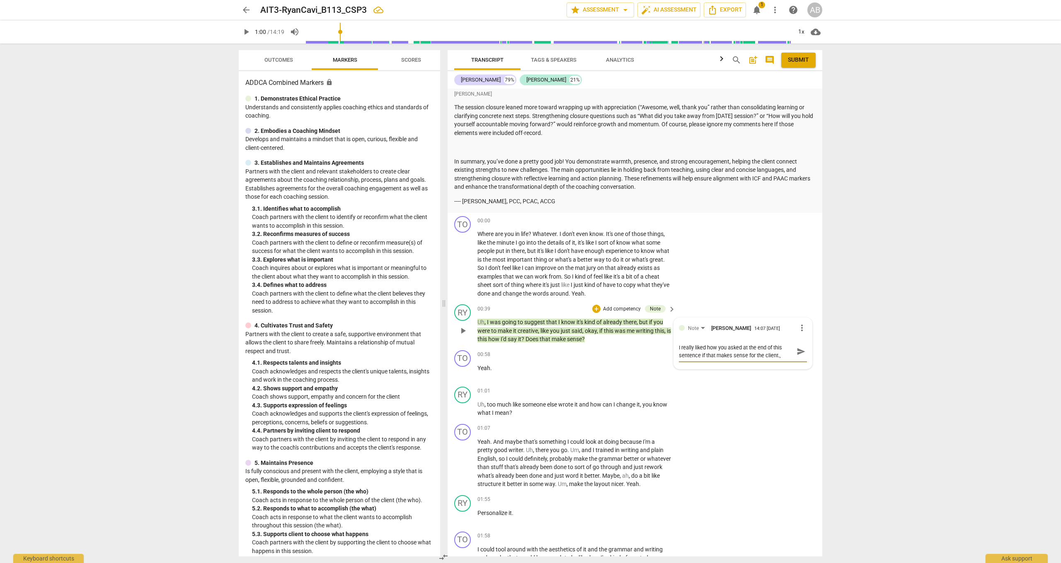
type textarea "I really liked how you asked at the end of this sentence if that makes sense fo…"
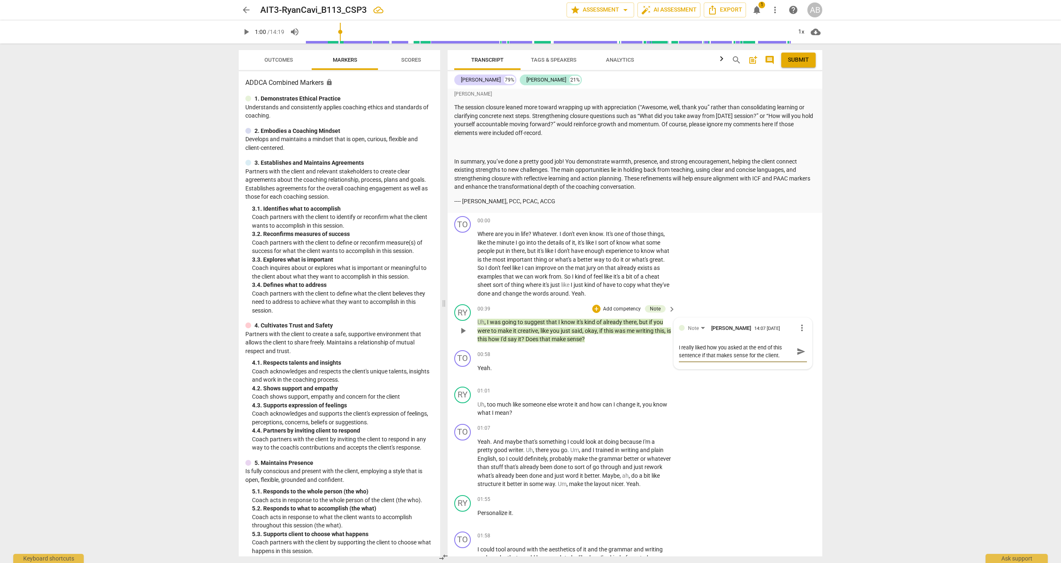
type textarea "I really liked how you asked at the end of this sentence if that makes sense fo…"
click at [797, 347] on span "send" at bounding box center [800, 351] width 9 height 9
click at [596, 305] on div "+" at bounding box center [596, 309] width 8 height 8
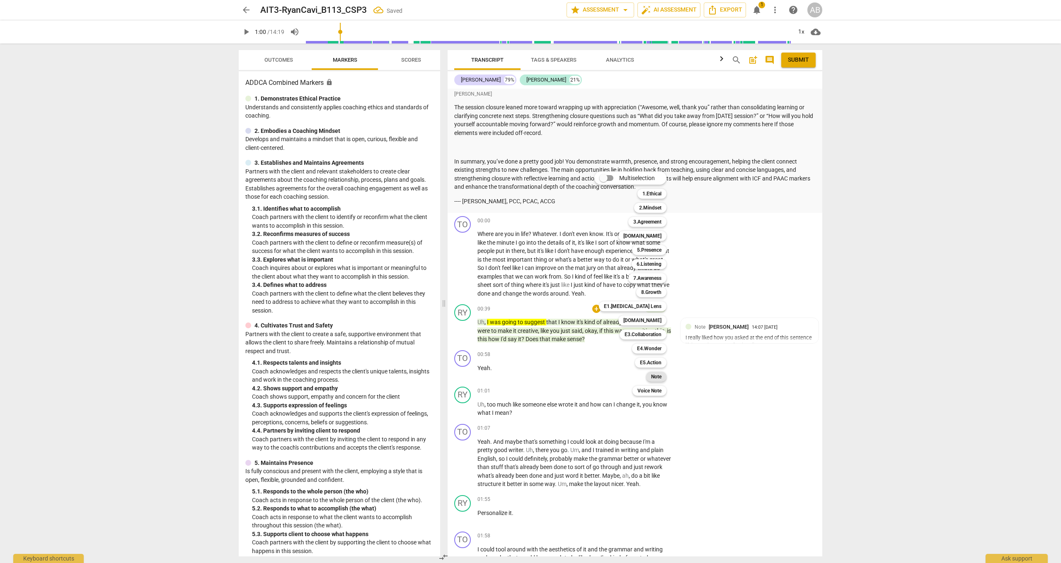
click at [664, 380] on div "Note" at bounding box center [656, 377] width 20 height 10
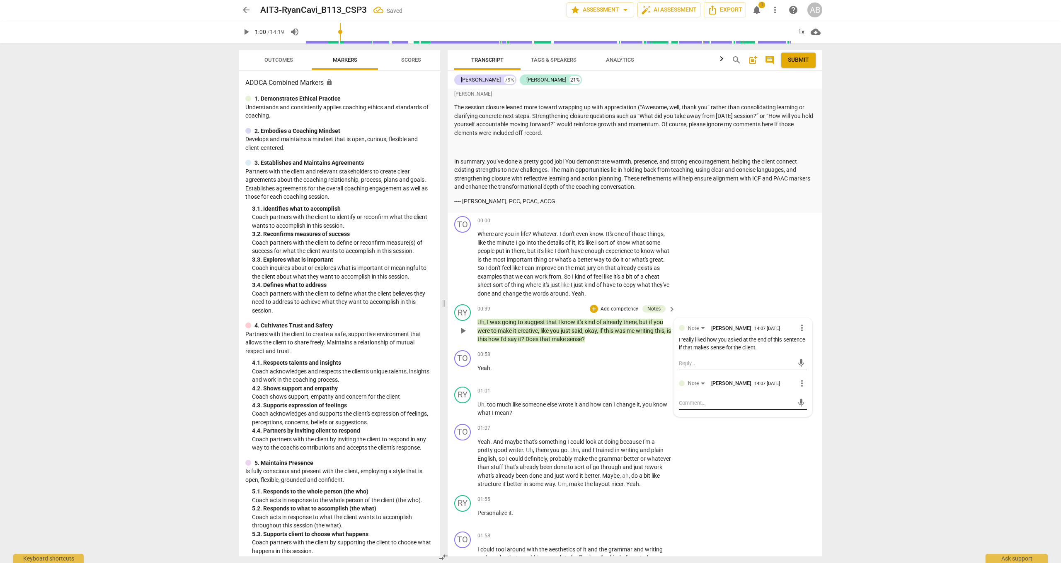
click at [698, 399] on textarea at bounding box center [736, 403] width 115 height 8
type textarea "J"
type textarea "Ju"
click at [799, 406] on span "send" at bounding box center [800, 410] width 9 height 9
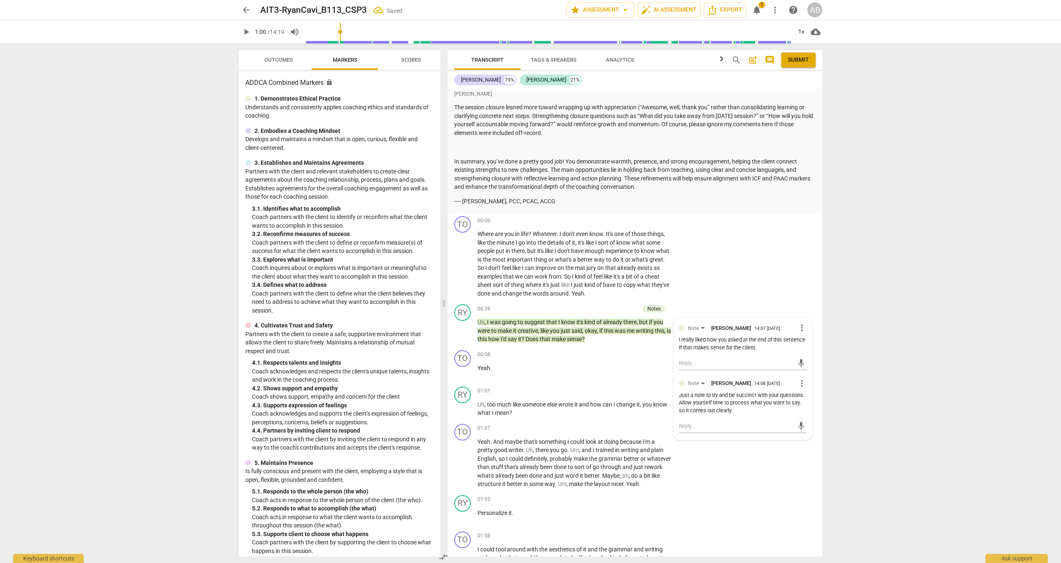
click at [245, 36] on span "play_arrow" at bounding box center [246, 32] width 10 height 10
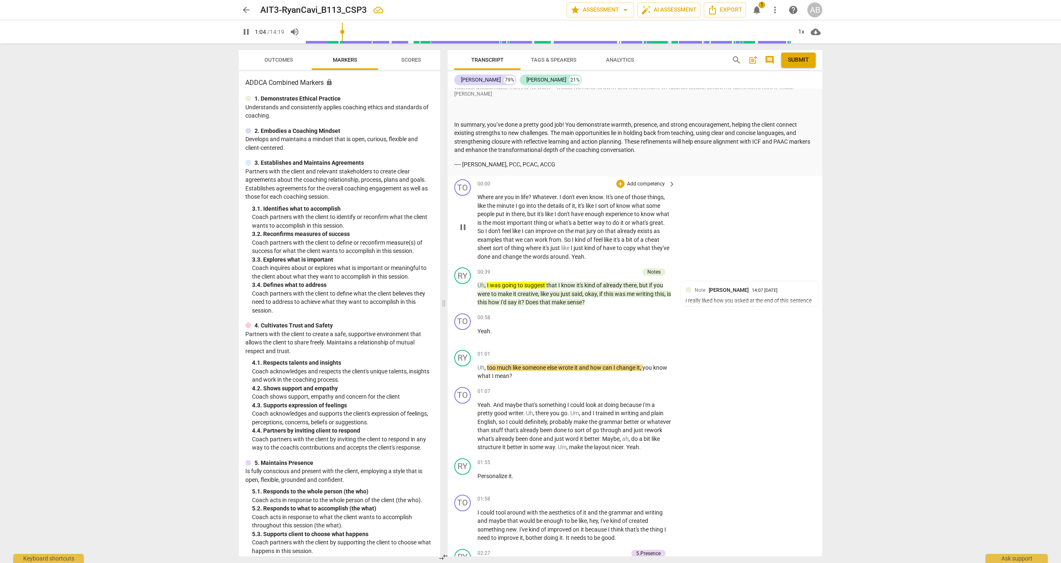
scroll to position [1333, 0]
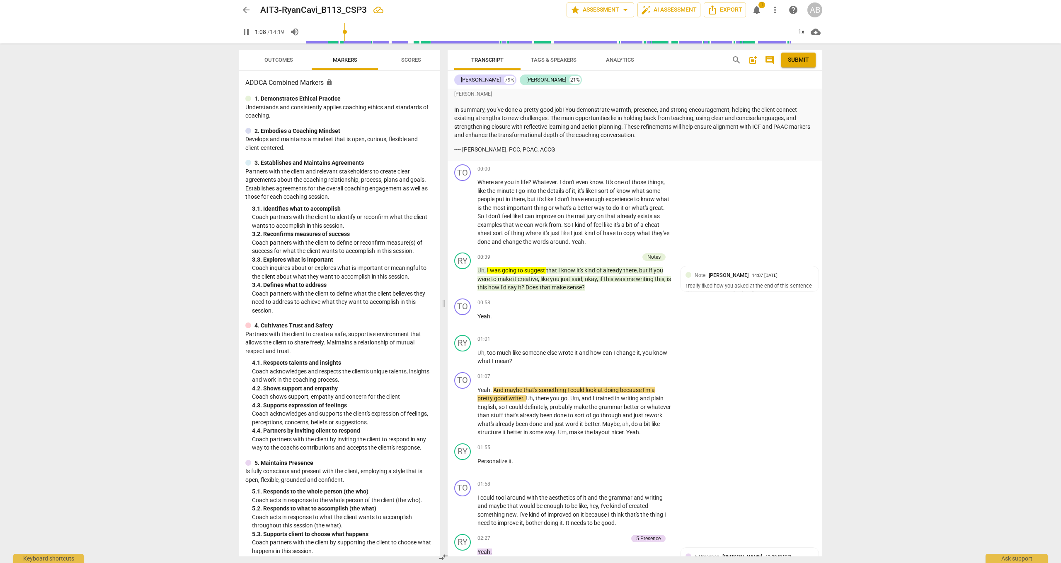
click at [341, 31] on input "range" at bounding box center [548, 32] width 486 height 27
click at [339, 31] on input "range" at bounding box center [548, 32] width 486 height 27
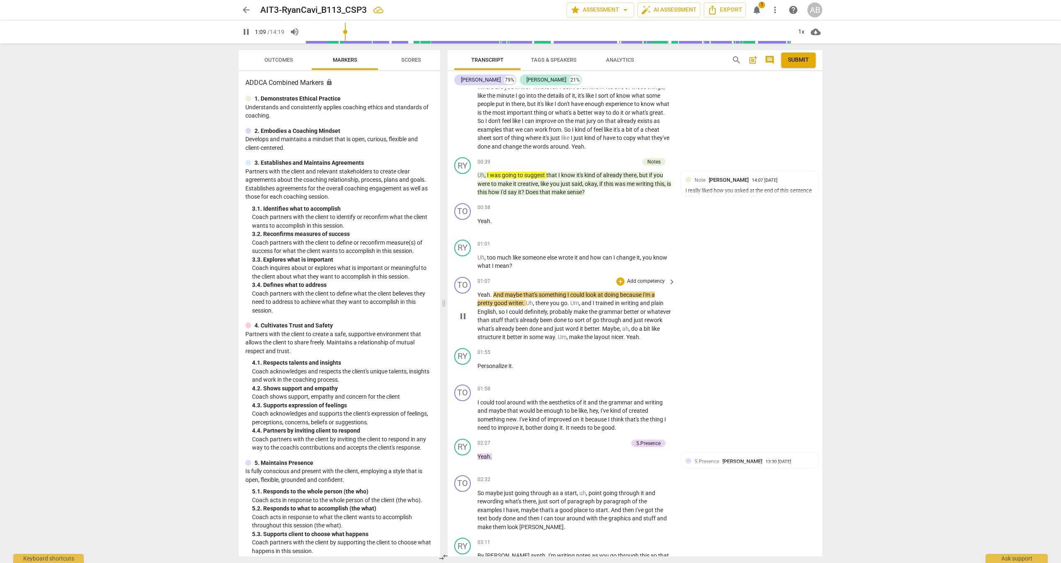
scroll to position [1492, 0]
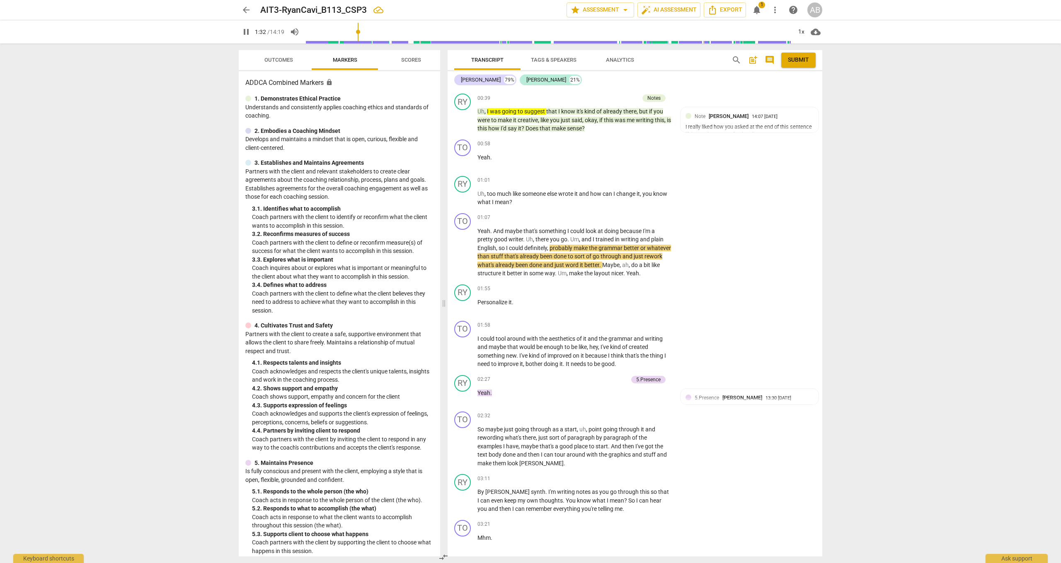
click at [290, 60] on span "Outcomes" at bounding box center [278, 60] width 29 height 6
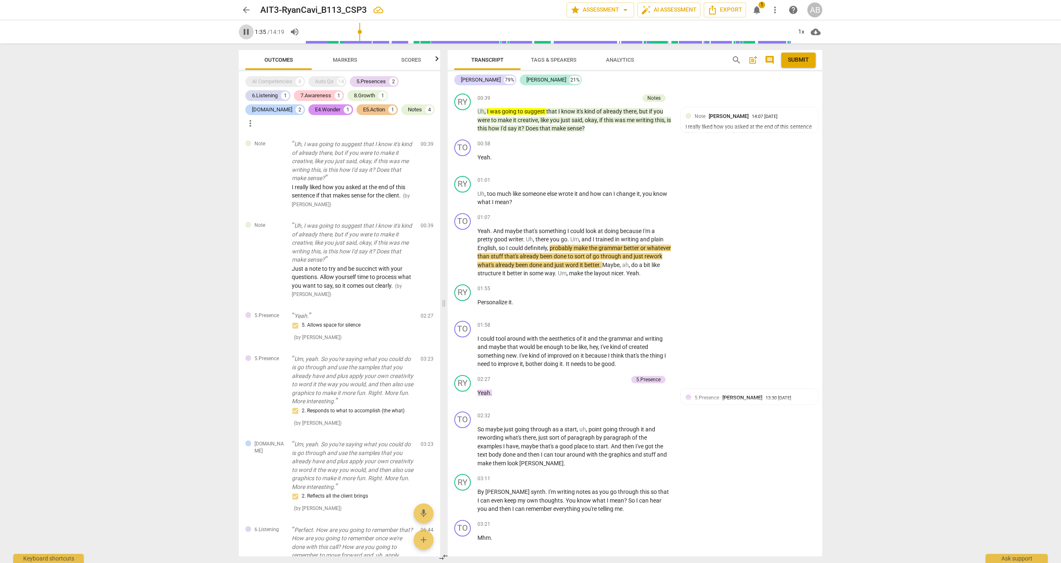
click at [249, 33] on span "pause" at bounding box center [246, 32] width 10 height 10
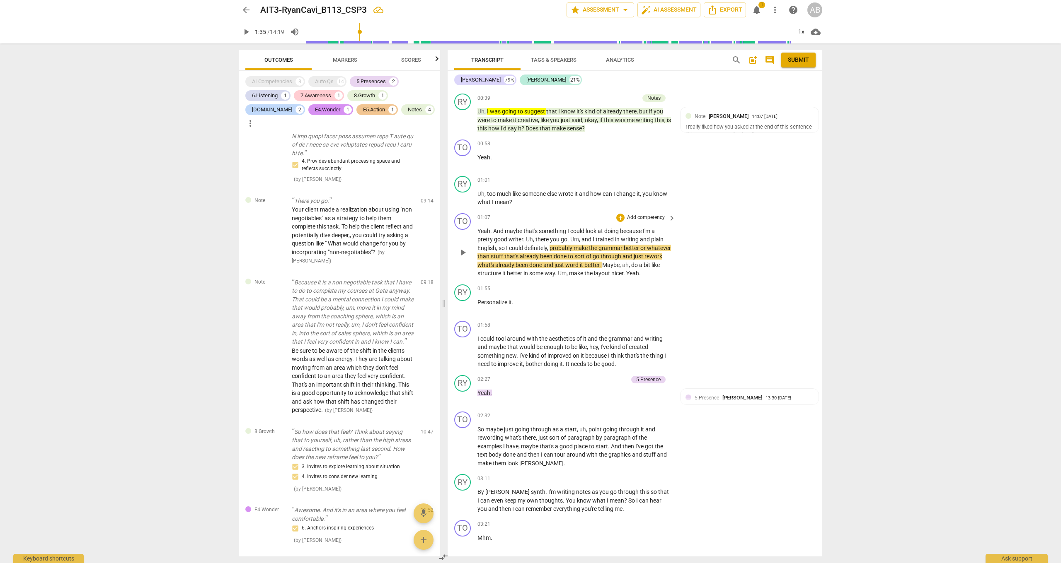
scroll to position [822, 0]
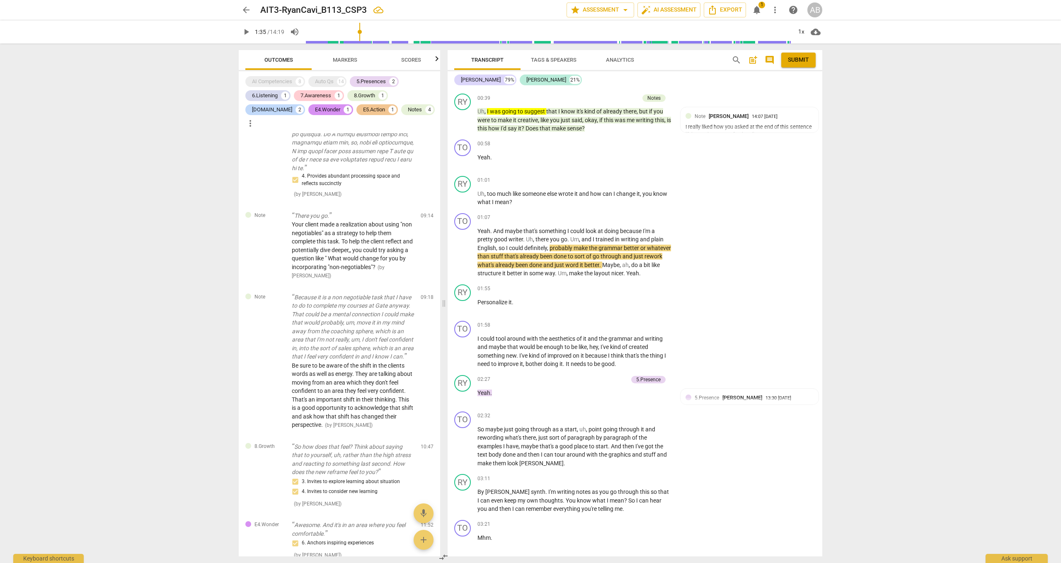
click at [239, 33] on span "play_arrow" at bounding box center [246, 32] width 15 height 10
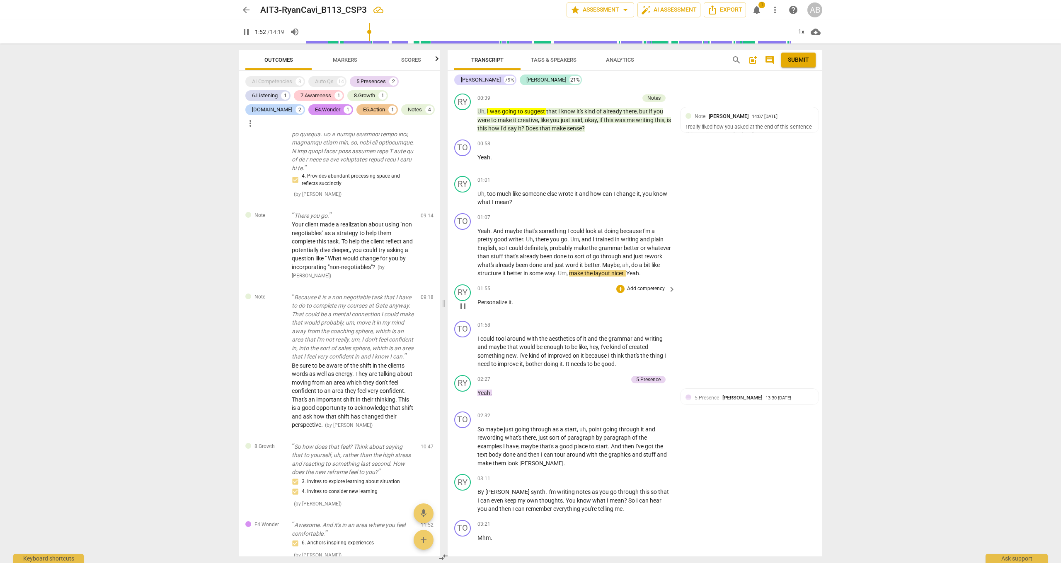
scroll to position [1507, 0]
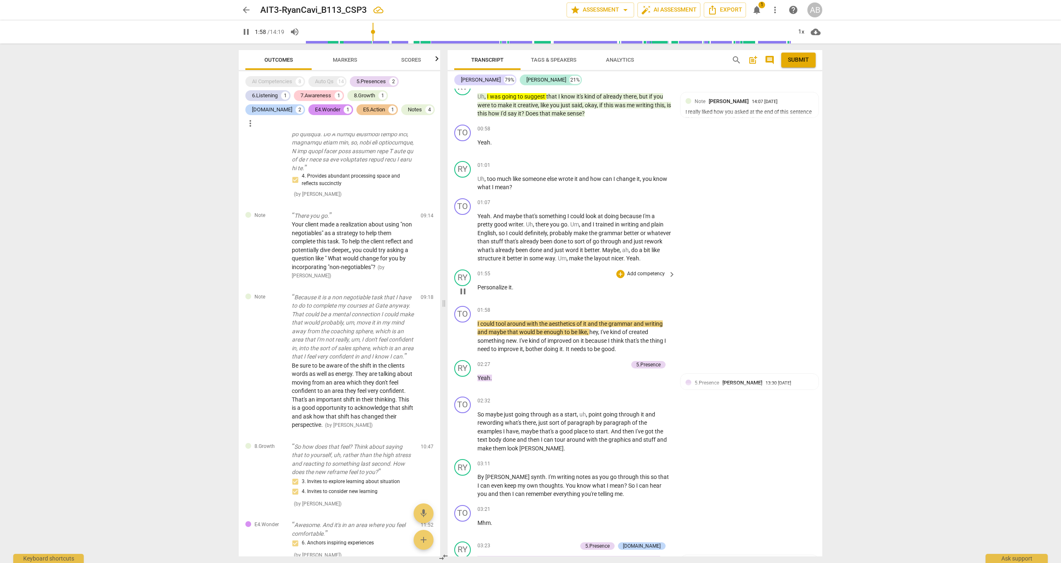
click at [462, 287] on span "pause" at bounding box center [463, 292] width 10 height 10
click at [462, 332] on span "play_arrow" at bounding box center [463, 337] width 10 height 10
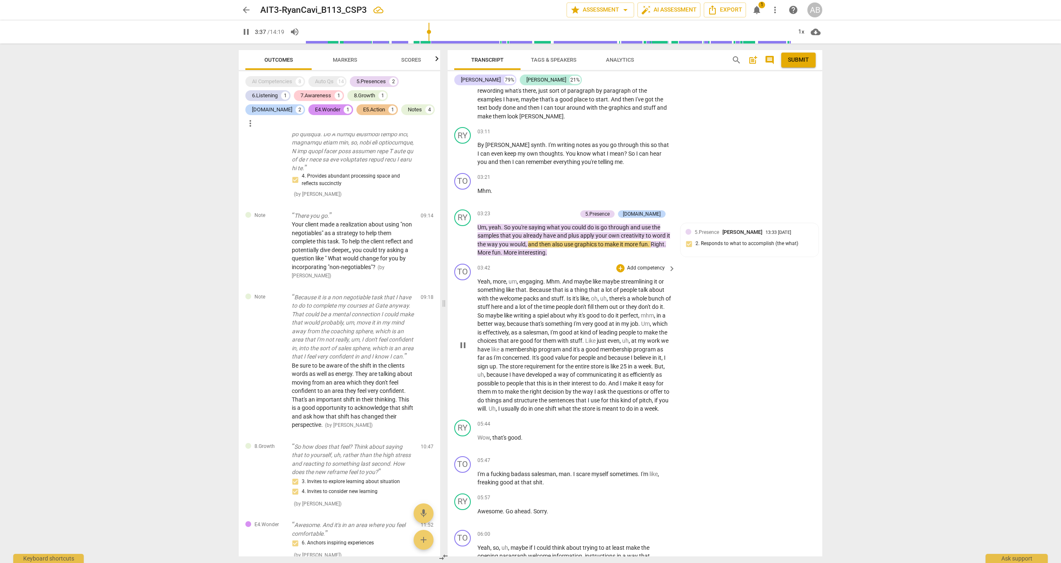
scroll to position [1856, 0]
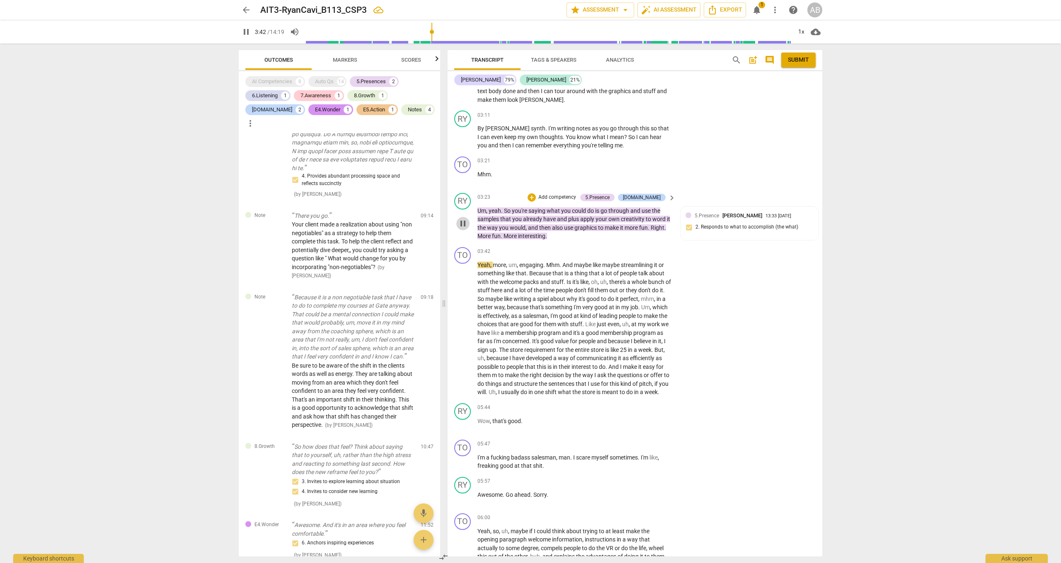
click at [465, 219] on span "pause" at bounding box center [463, 224] width 10 height 10
click at [248, 33] on span "play_arrow" at bounding box center [246, 32] width 10 height 10
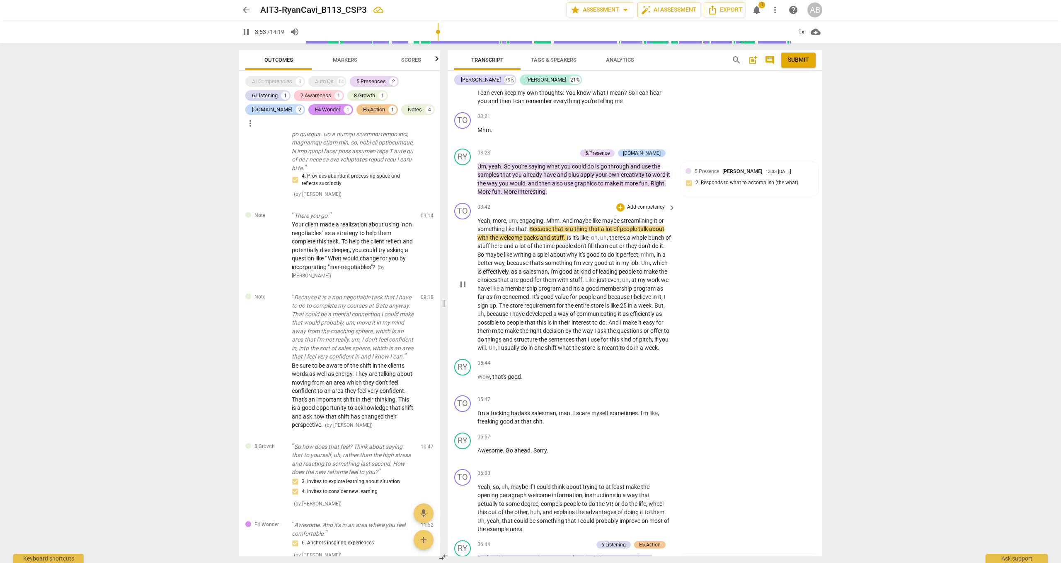
scroll to position [1907, 0]
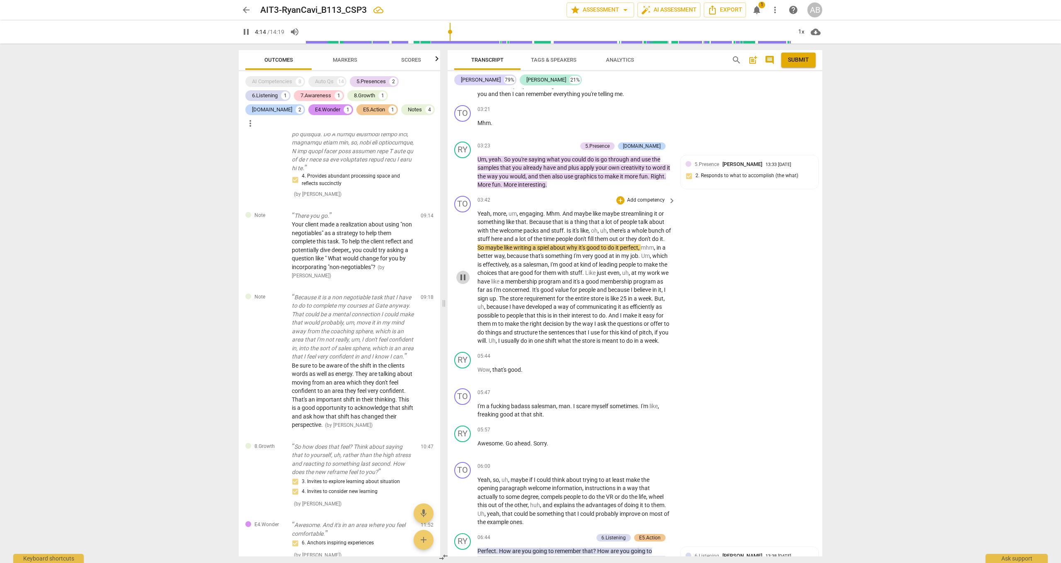
click at [458, 273] on span "pause" at bounding box center [463, 278] width 10 height 10
click at [618, 196] on div "+" at bounding box center [620, 200] width 8 height 8
click at [687, 207] on div "[DOMAIN_NAME]" at bounding box center [666, 206] width 48 height 10
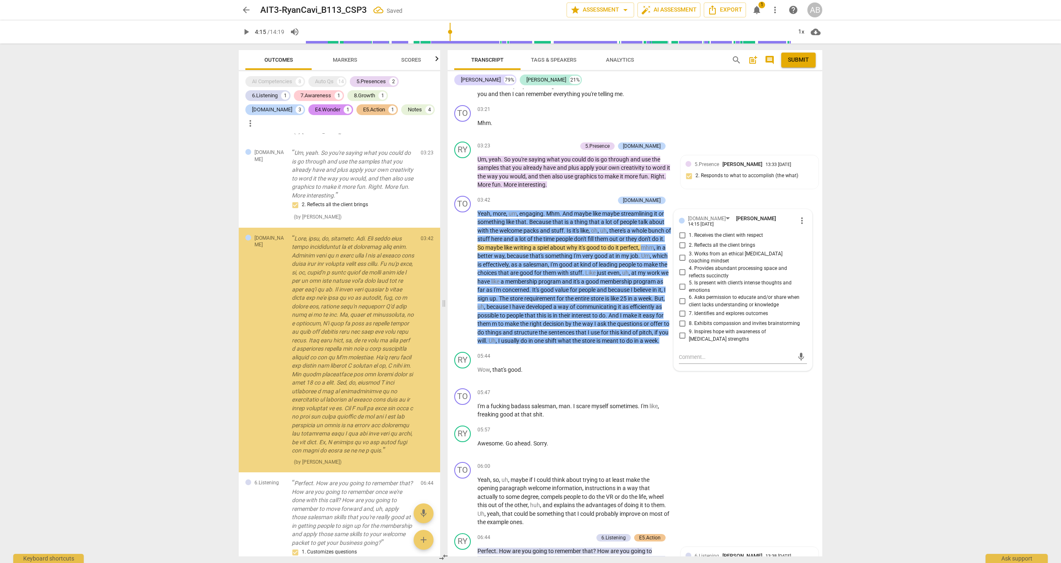
scroll to position [289, 0]
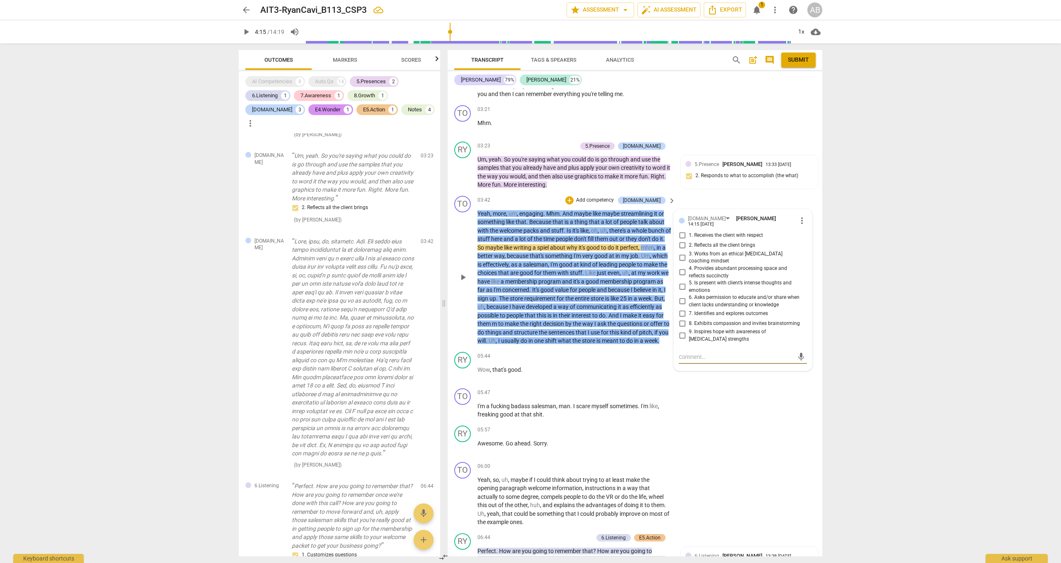
click at [680, 268] on input "4. Provides abundant processing space and reflects succinctly" at bounding box center [681, 273] width 13 height 10
drag, startPoint x: 841, startPoint y: 224, endPoint x: 846, endPoint y: 224, distance: 5.8
click at [846, 224] on div "arrow_back AIT3-RyanCavi_B113_CSP3 edit star Assessment arrow_drop_down auto_fi…" at bounding box center [530, 281] width 1061 height 563
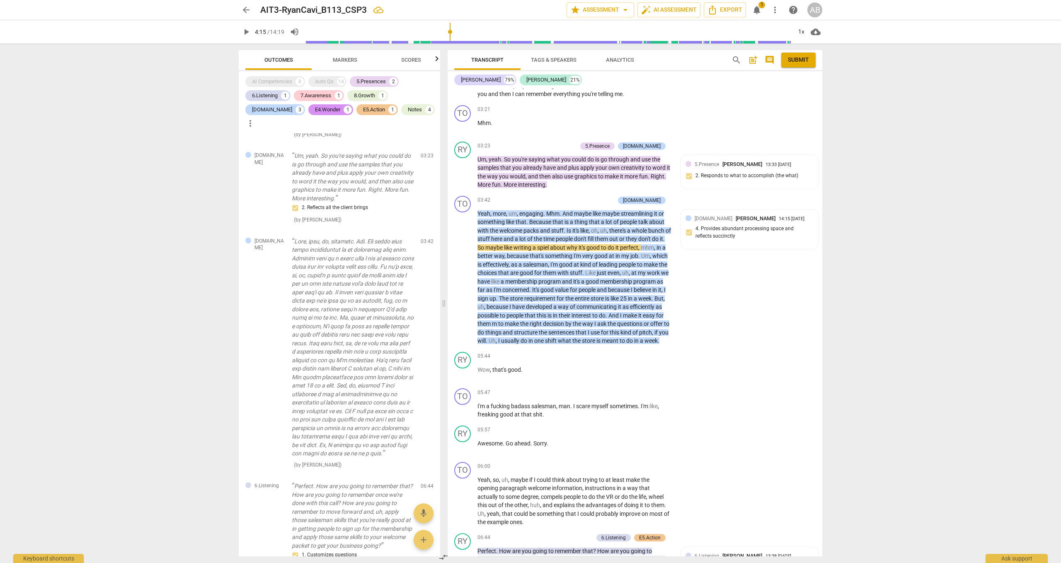
click at [239, 32] on span "play_arrow" at bounding box center [246, 32] width 15 height 10
click at [244, 31] on span "pause" at bounding box center [246, 32] width 10 height 10
click at [244, 32] on span "play_arrow" at bounding box center [246, 32] width 10 height 10
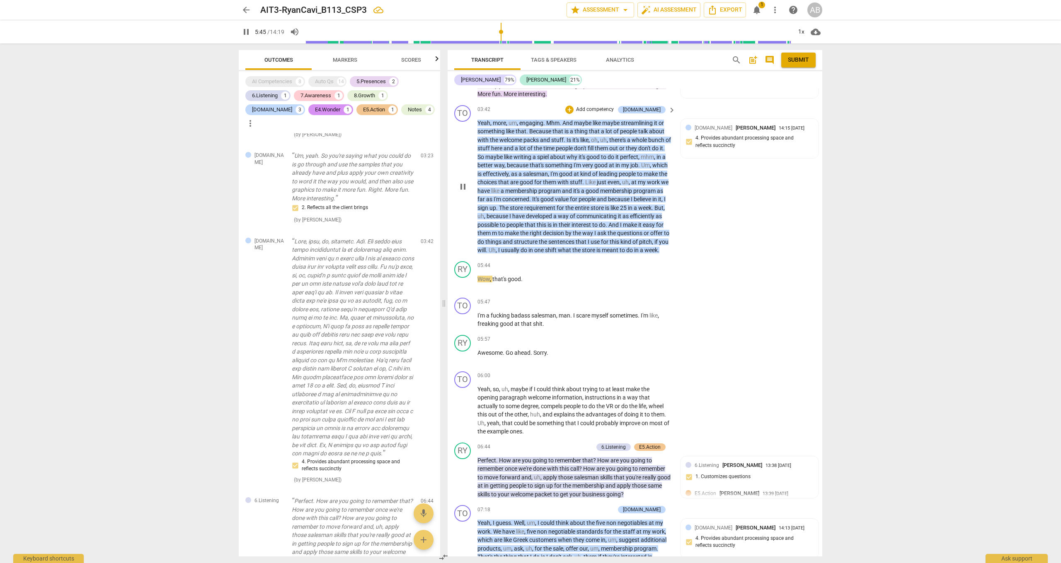
scroll to position [2046, 0]
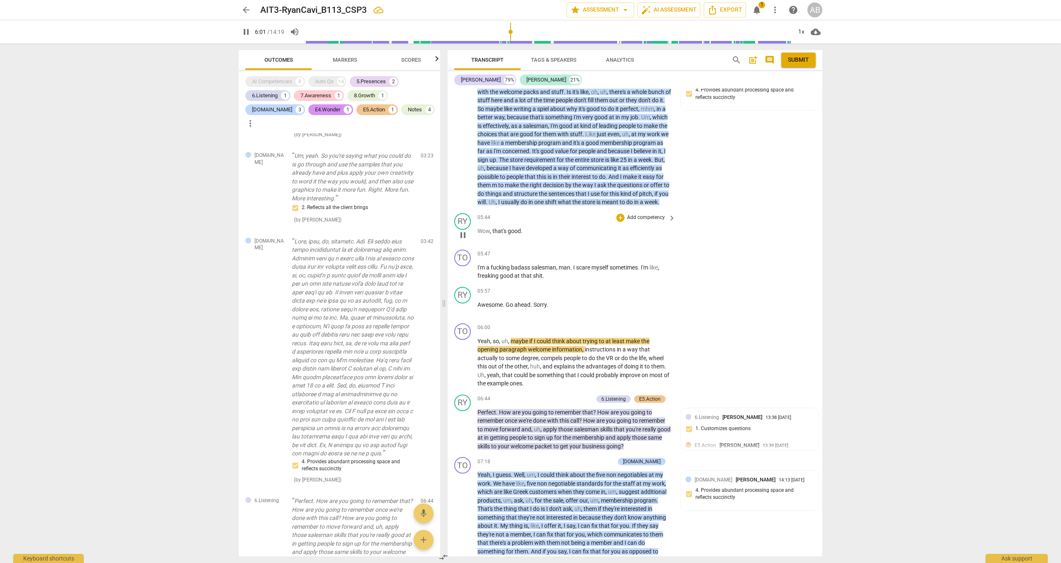
click at [459, 230] on span "pause" at bounding box center [463, 235] width 10 height 10
click at [246, 31] on span "play_arrow" at bounding box center [246, 32] width 10 height 10
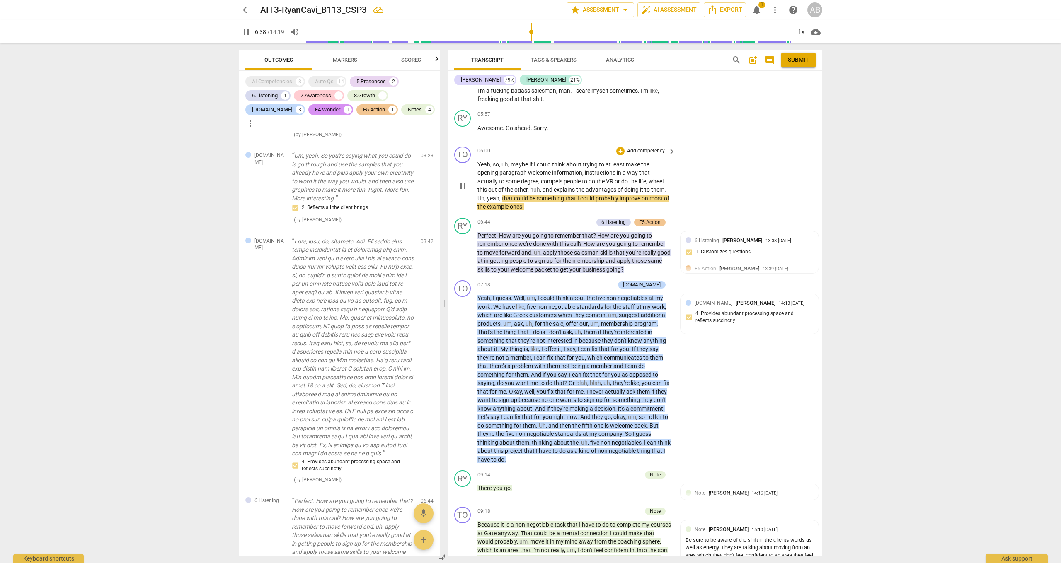
scroll to position [2231, 0]
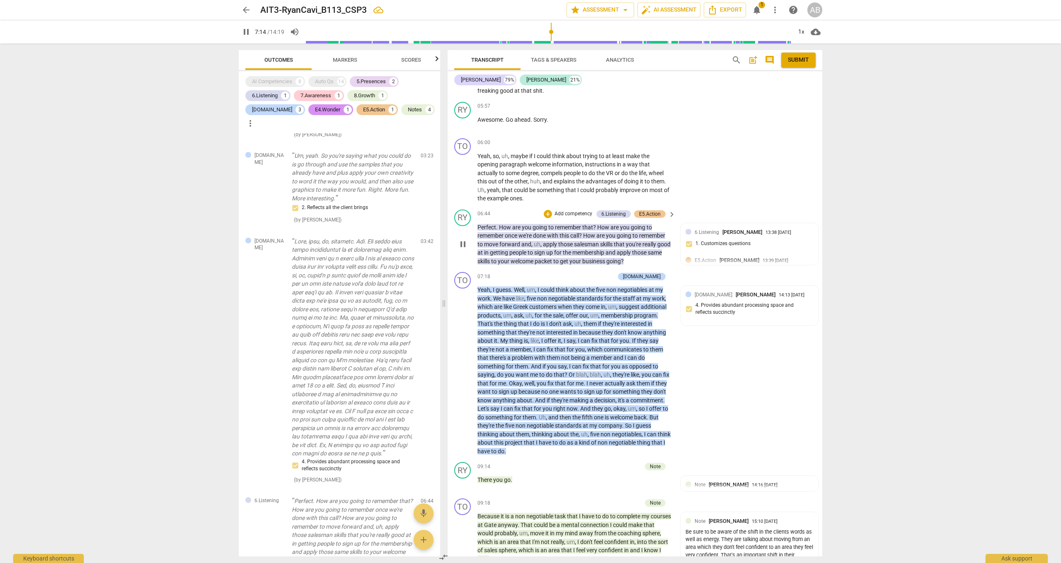
click at [466, 239] on span "pause" at bounding box center [463, 244] width 10 height 10
click at [544, 210] on div "+" at bounding box center [548, 214] width 8 height 8
click at [608, 153] on b "5.Presence" at bounding box center [601, 153] width 24 height 10
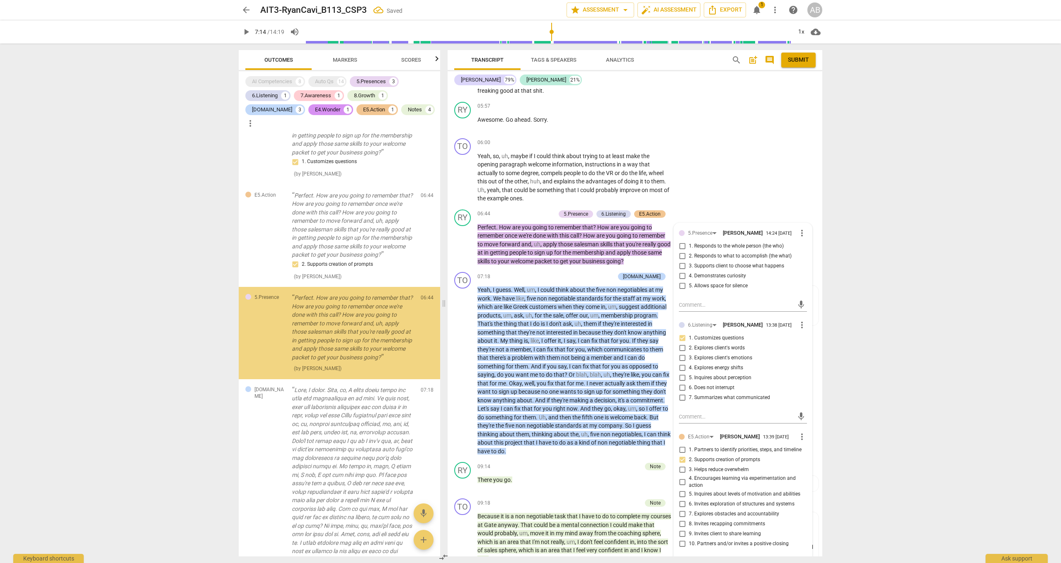
scroll to position [699, 0]
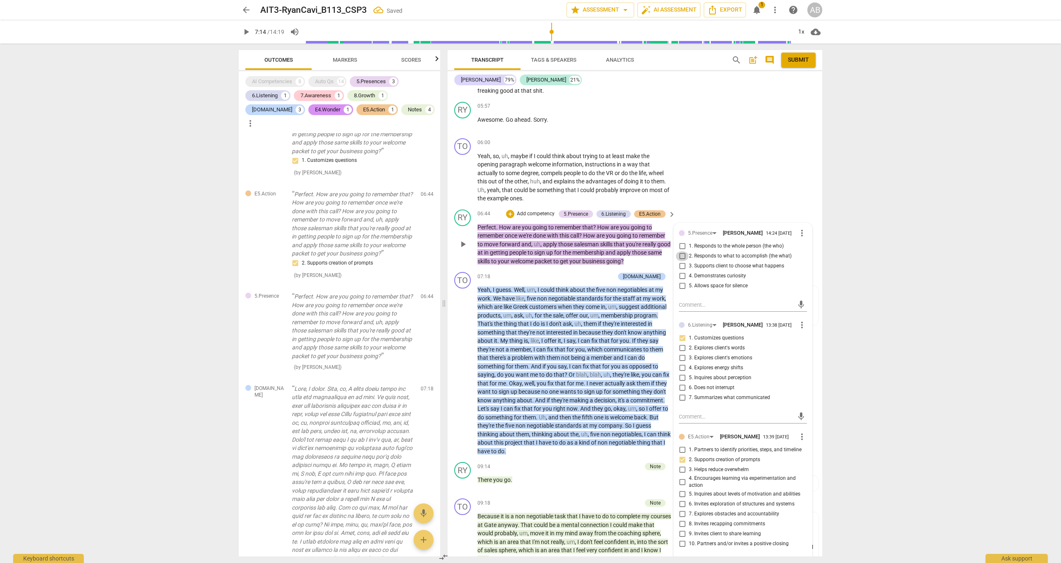
click at [680, 251] on input "2. Responds to what to accomplish (the what)" at bounding box center [681, 256] width 13 height 10
click at [681, 271] on input "4. Demonstrates curiosity" at bounding box center [681, 276] width 13 height 10
click at [854, 257] on div "arrow_back AIT3-RyanCavi_B113_CSP3 edit star Assessment arrow_drop_down auto_fi…" at bounding box center [530, 281] width 1061 height 563
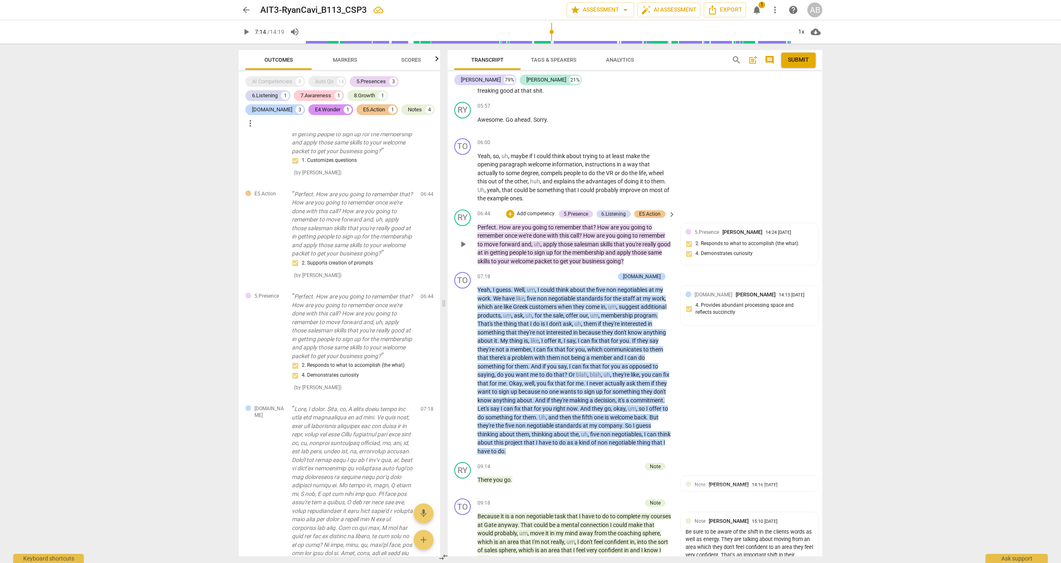
click at [517, 210] on p "Add competency" at bounding box center [535, 213] width 39 height 7
click at [562, 198] on b "8.Growth" at bounding box center [565, 195] width 20 height 10
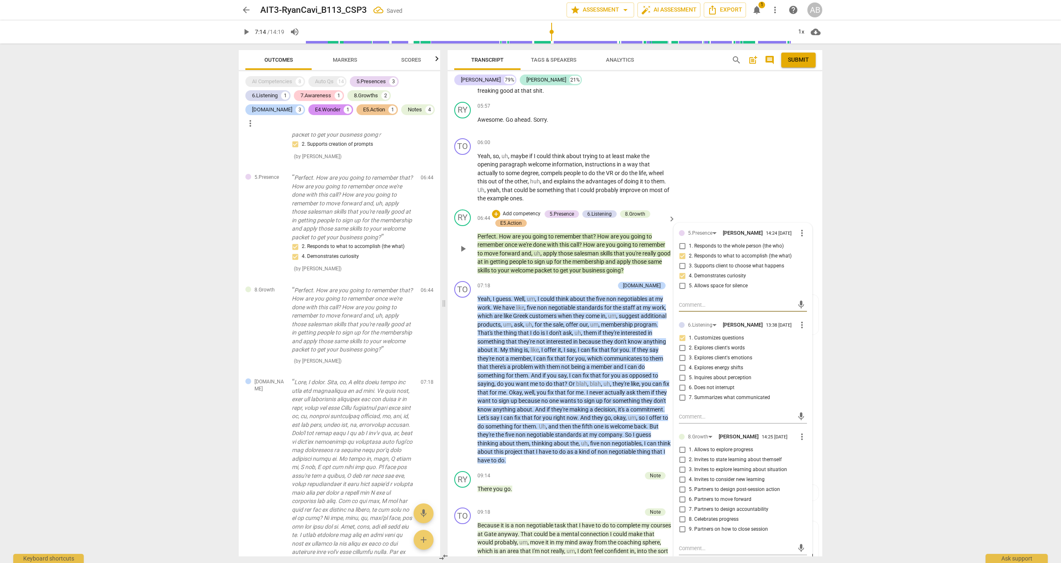
scroll to position [2350, 0]
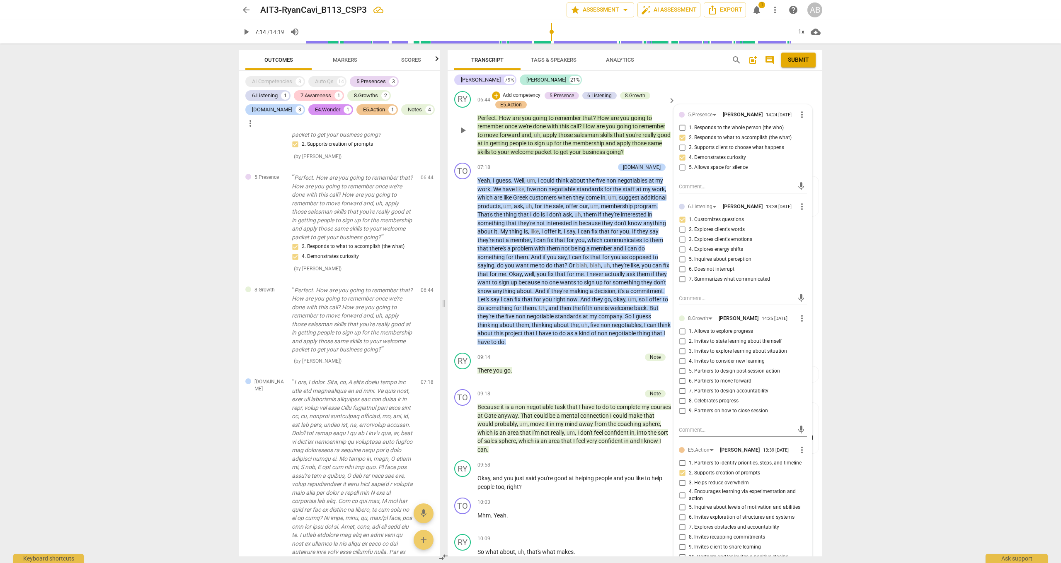
click at [704, 368] on span "5. Partners to design post-session action" at bounding box center [734, 371] width 91 height 7
click at [689, 367] on input "5. Partners to design post-session action" at bounding box center [681, 372] width 13 height 10
click at [683, 367] on input "5. Partners to design post-session action" at bounding box center [681, 372] width 13 height 10
click at [682, 367] on input "5. Partners to design post-session action" at bounding box center [681, 372] width 13 height 10
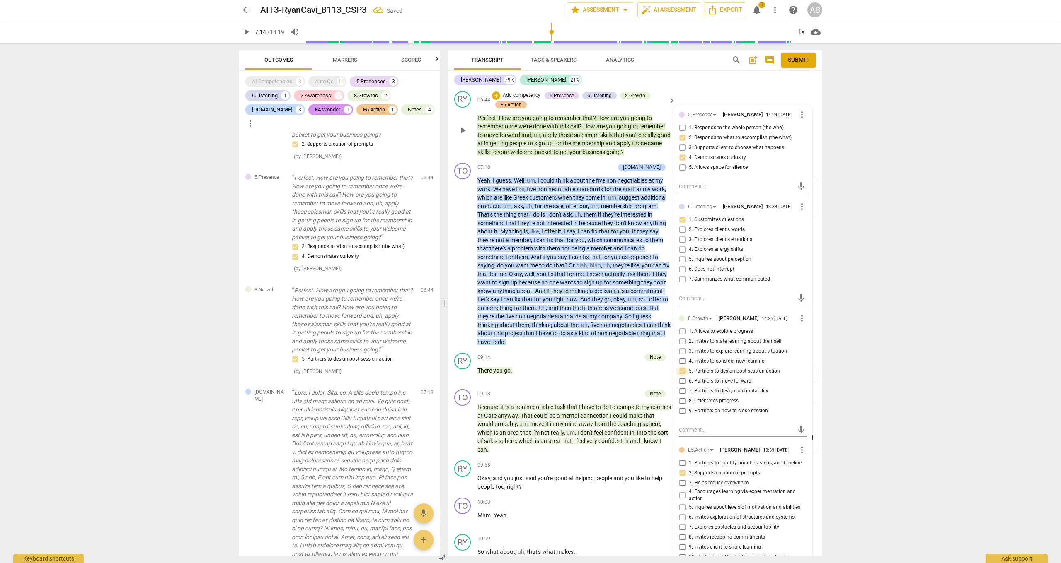
click at [682, 367] on input "5. Partners to design post-session action" at bounding box center [681, 372] width 13 height 10
click at [686, 367] on input "5. Partners to design post-session action" at bounding box center [681, 372] width 13 height 10
click at [861, 295] on div "arrow_back AIT3-RyanCavi_B113_CSP3 edit star Assessment arrow_drop_down auto_fi…" at bounding box center [530, 281] width 1061 height 563
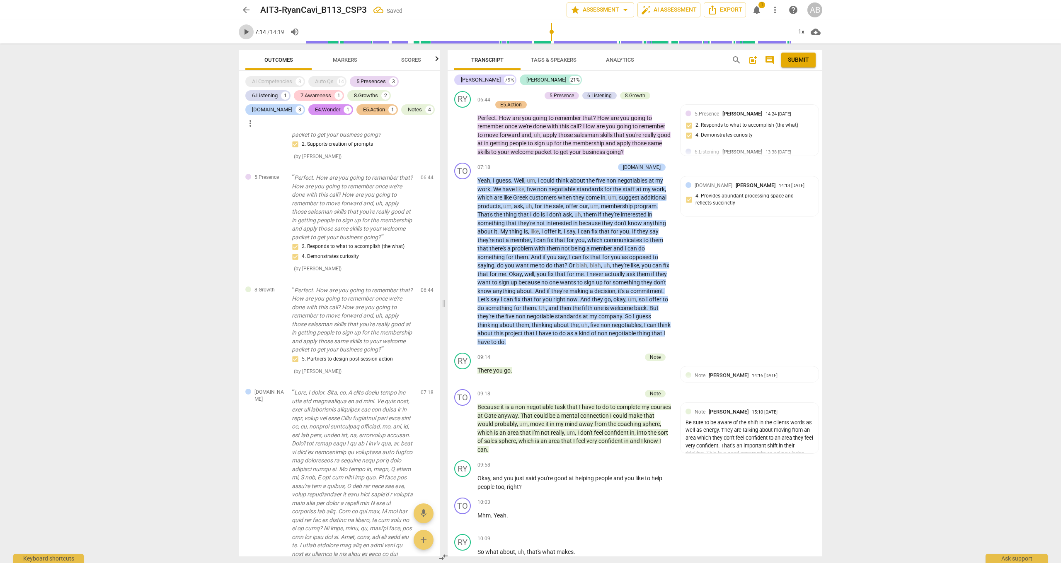
click at [247, 34] on span "play_arrow" at bounding box center [246, 32] width 10 height 10
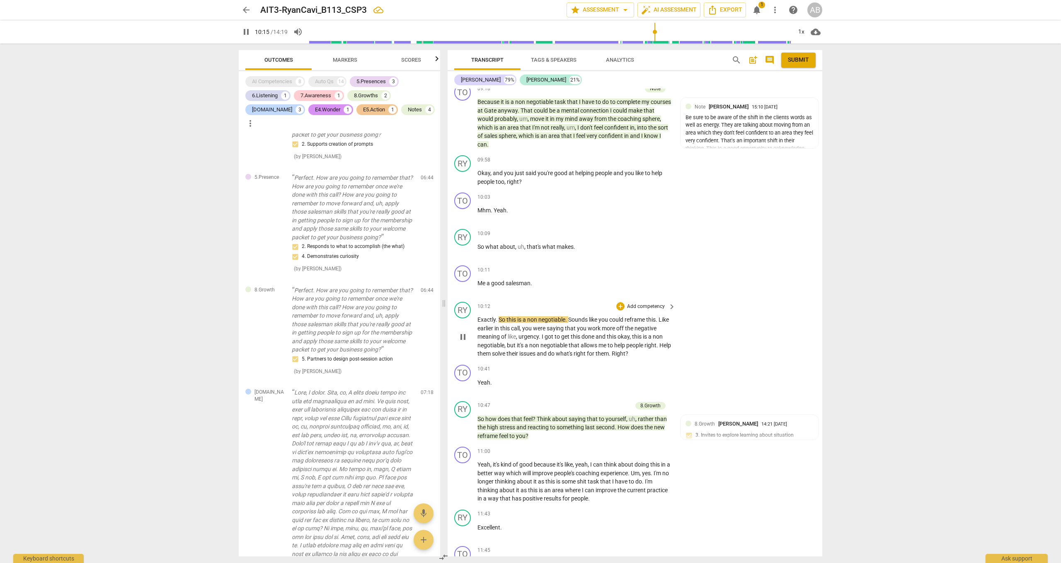
scroll to position [2717, 0]
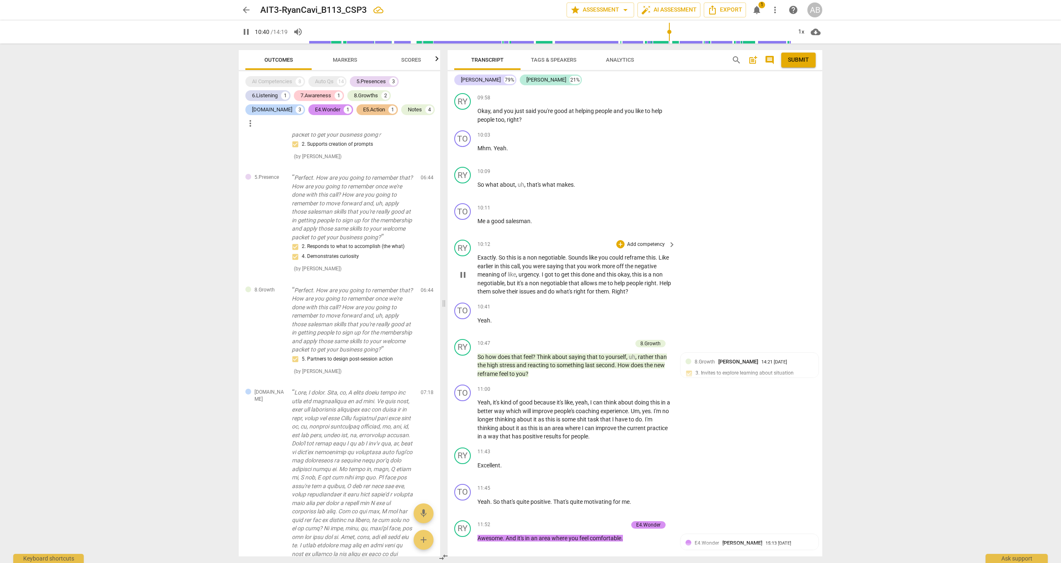
click at [462, 270] on span "pause" at bounding box center [463, 275] width 10 height 10
click at [618, 240] on div "+" at bounding box center [620, 244] width 8 height 8
click at [688, 307] on div "Note" at bounding box center [680, 303] width 20 height 10
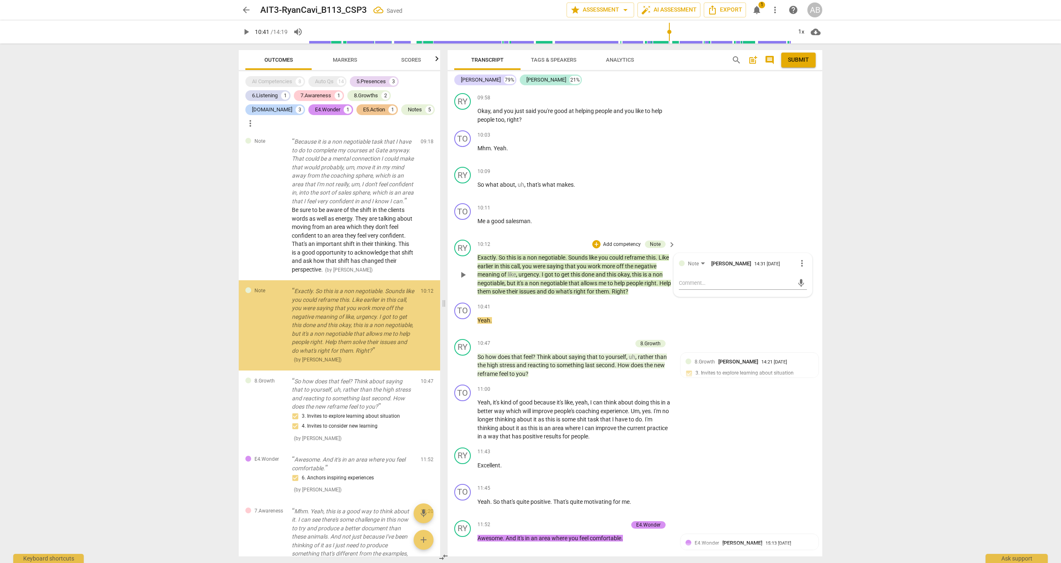
scroll to position [1464, 0]
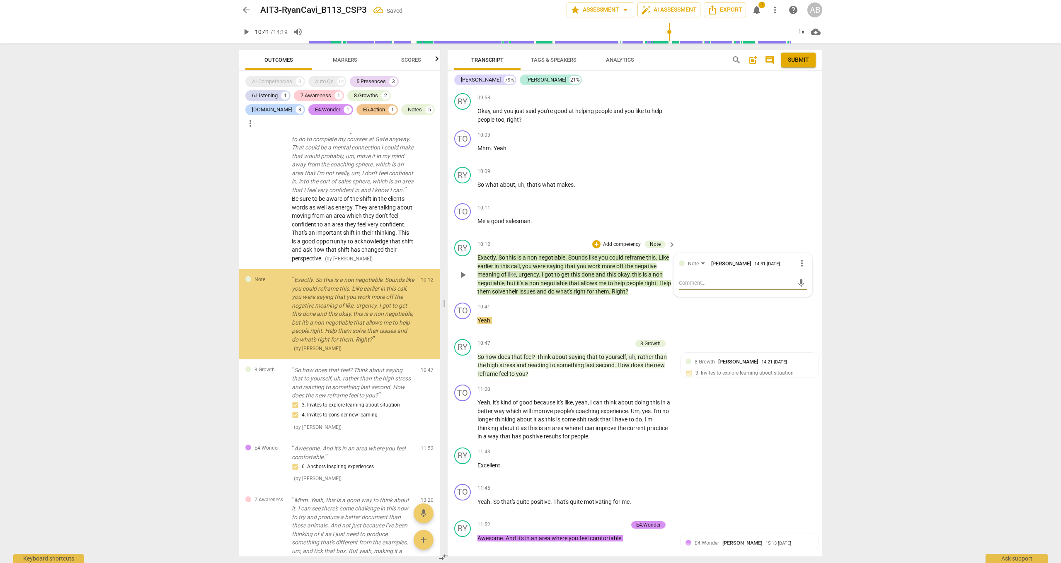
click at [733, 279] on textarea at bounding box center [736, 283] width 115 height 8
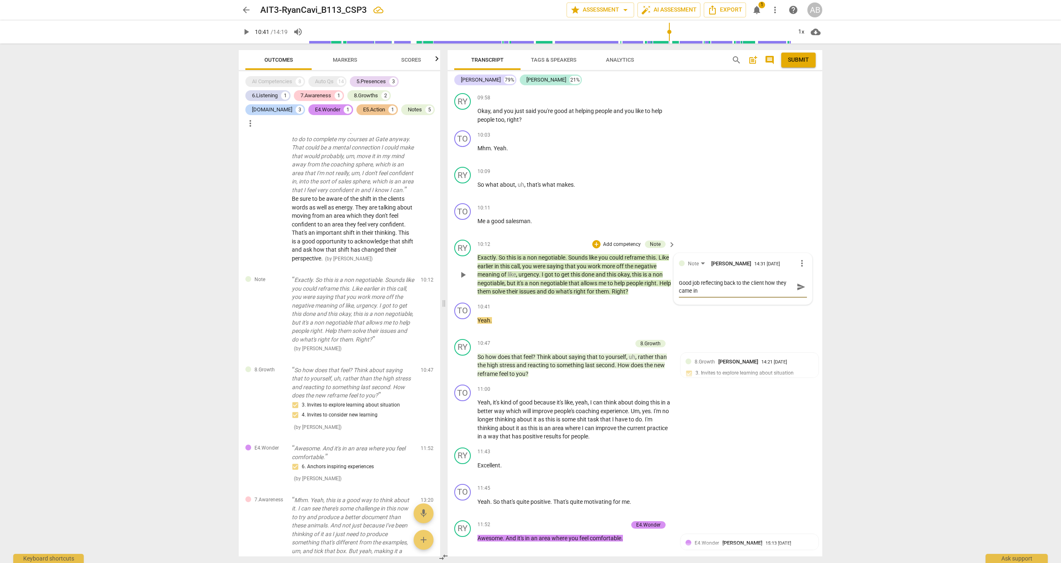
scroll to position [0, 0]
click at [246, 31] on span "play_arrow" at bounding box center [246, 32] width 10 height 10
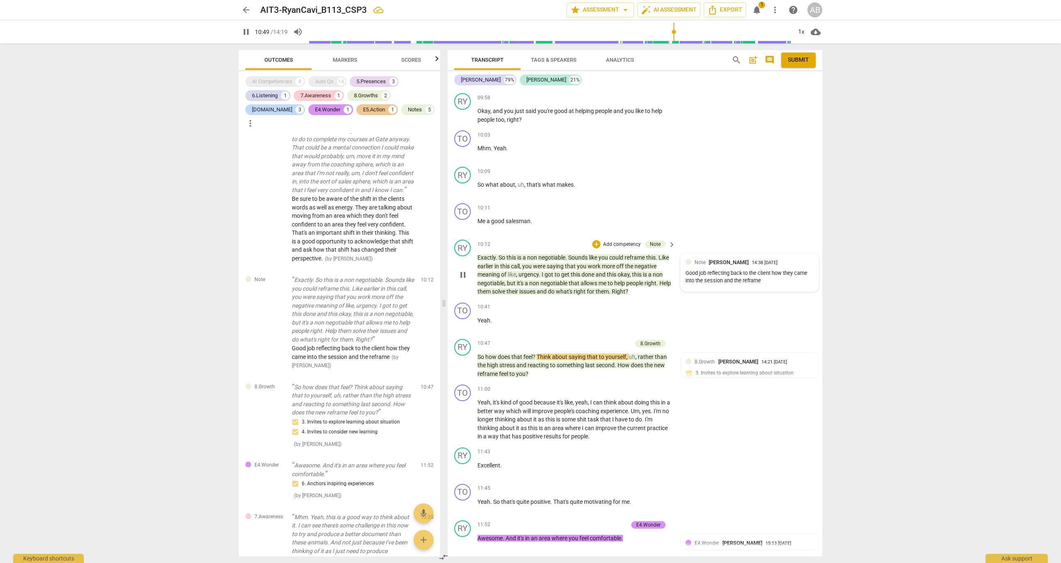
scroll to position [2779, 0]
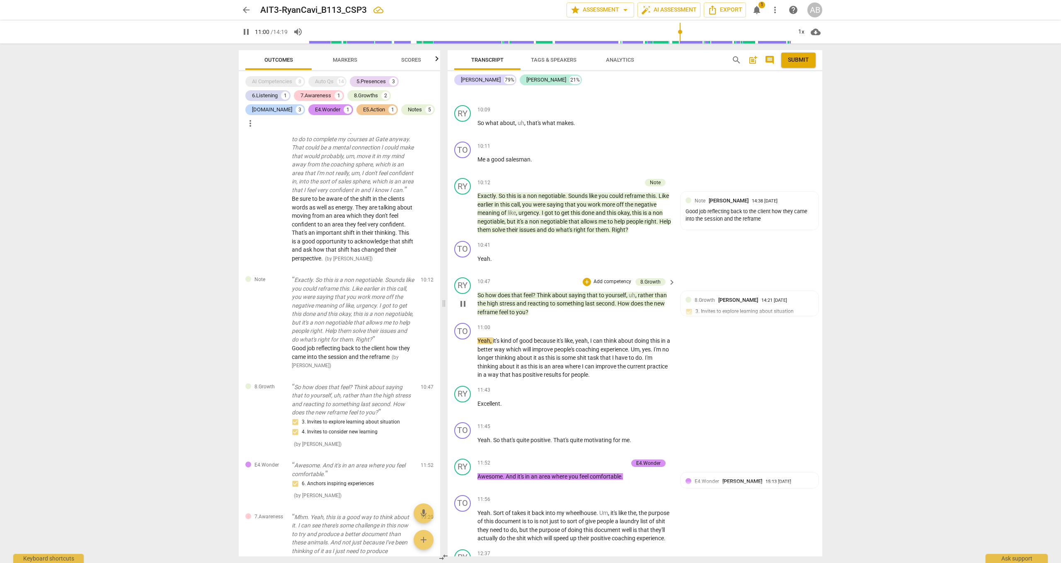
click at [463, 299] on span "pause" at bounding box center [463, 304] width 10 height 10
click at [588, 278] on div "+" at bounding box center [587, 282] width 8 height 8
click at [632, 243] on b "7.Awareness" at bounding box center [638, 241] width 28 height 10
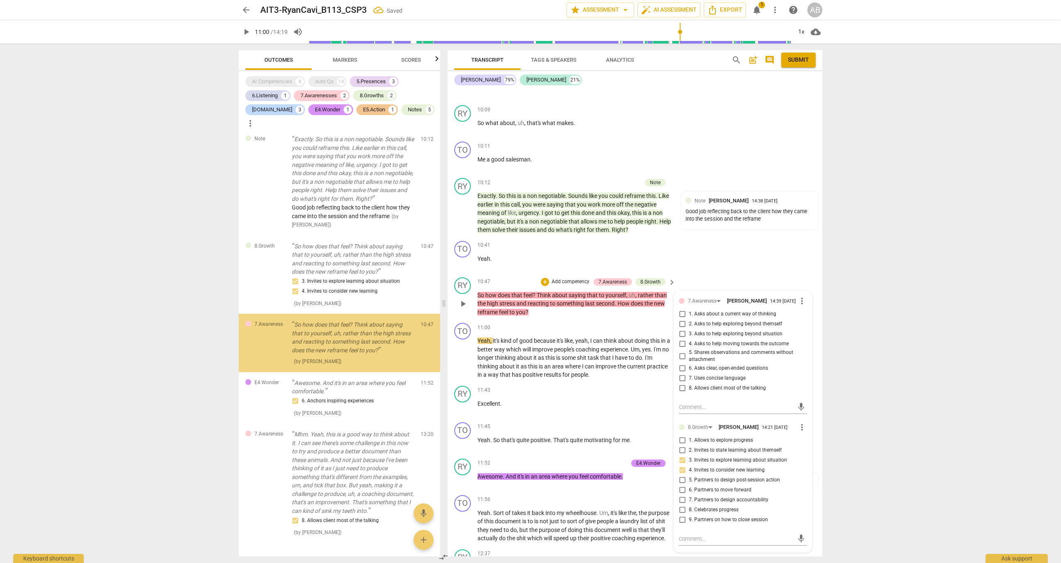
scroll to position [1635, 0]
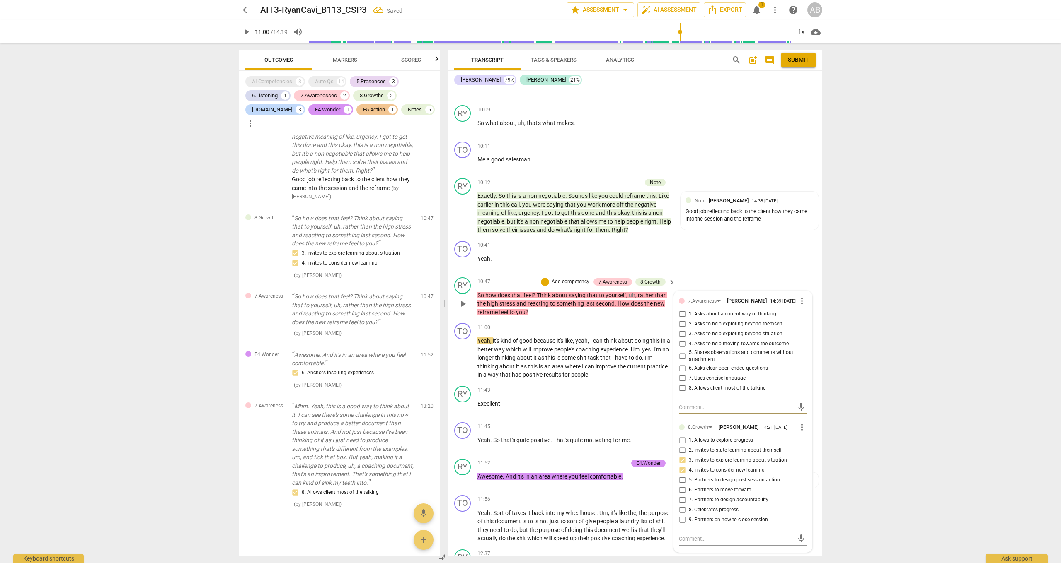
click at [682, 319] on input "2. Asks to help exploring beyond themself" at bounding box center [681, 324] width 13 height 10
click at [682, 329] on input "3. Asks to help exploring beyond situation" at bounding box center [681, 334] width 13 height 10
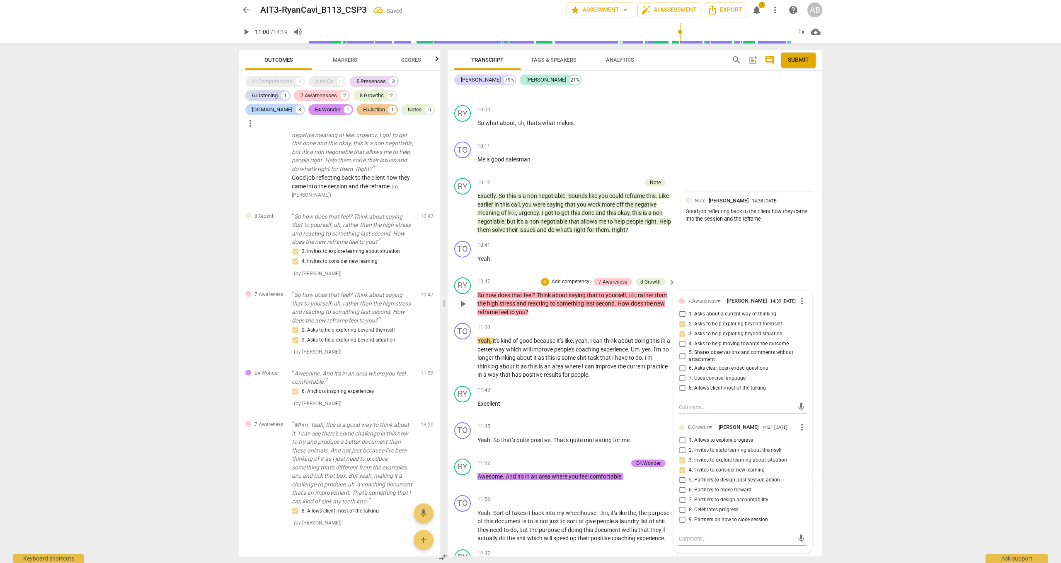
click at [682, 339] on input "4. Asks to help moving towards the outcome" at bounding box center [681, 344] width 13 height 10
click at [849, 288] on div "arrow_back AIT3-RyanCavi_B113_CSP3 Saved edit star Assessment arrow_drop_down a…" at bounding box center [530, 281] width 1061 height 563
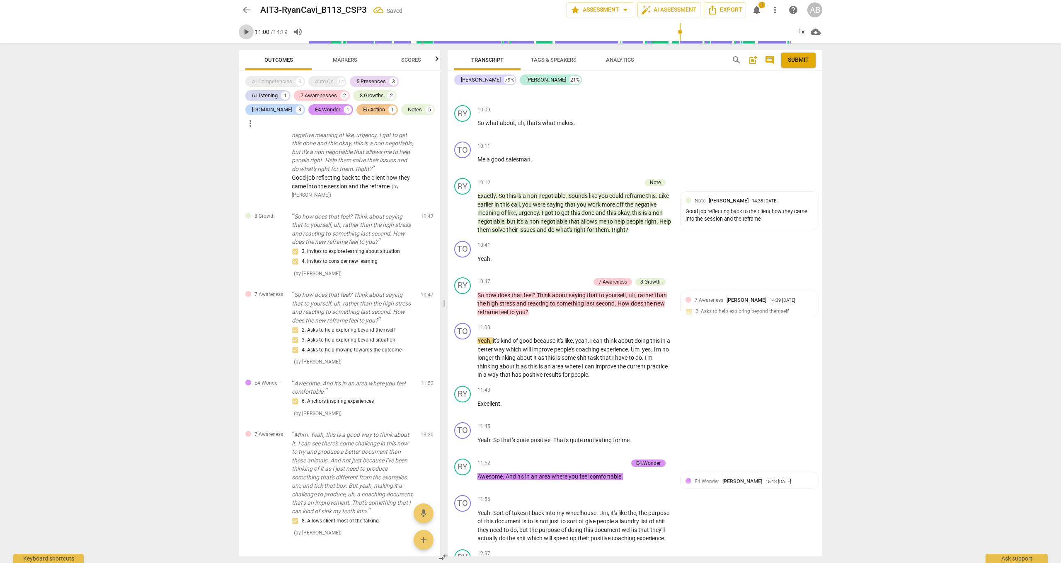
click at [248, 31] on span "play_arrow" at bounding box center [246, 32] width 10 height 10
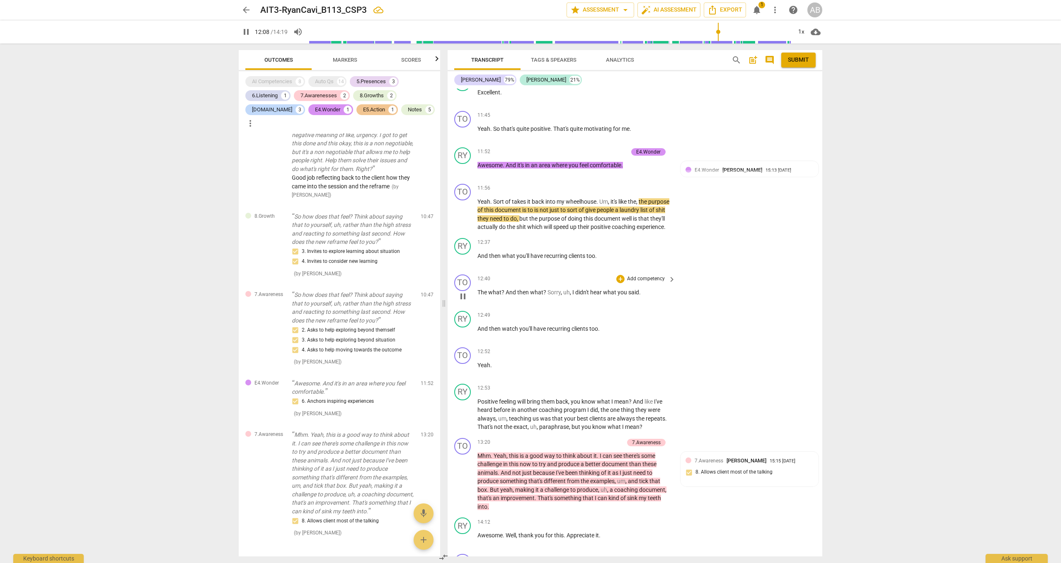
scroll to position [3120, 0]
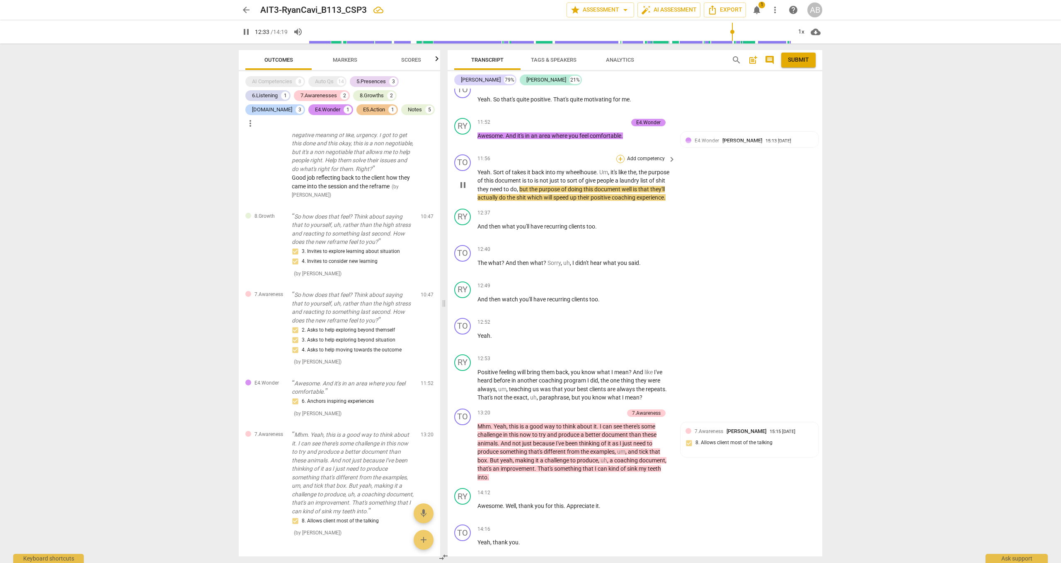
click at [619, 155] on div "+" at bounding box center [620, 159] width 8 height 8
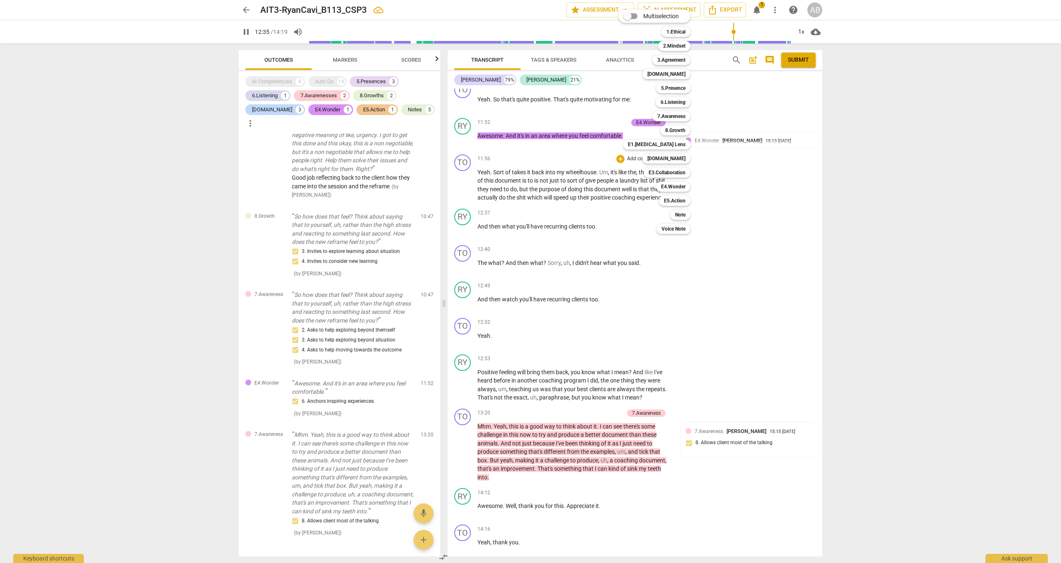
click at [463, 155] on div at bounding box center [530, 281] width 1061 height 563
click at [463, 180] on span "pause" at bounding box center [463, 185] width 10 height 10
click at [621, 155] on div "+" at bounding box center [620, 159] width 8 height 8
click at [688, 196] on div "E5.Action" at bounding box center [674, 201] width 31 height 10
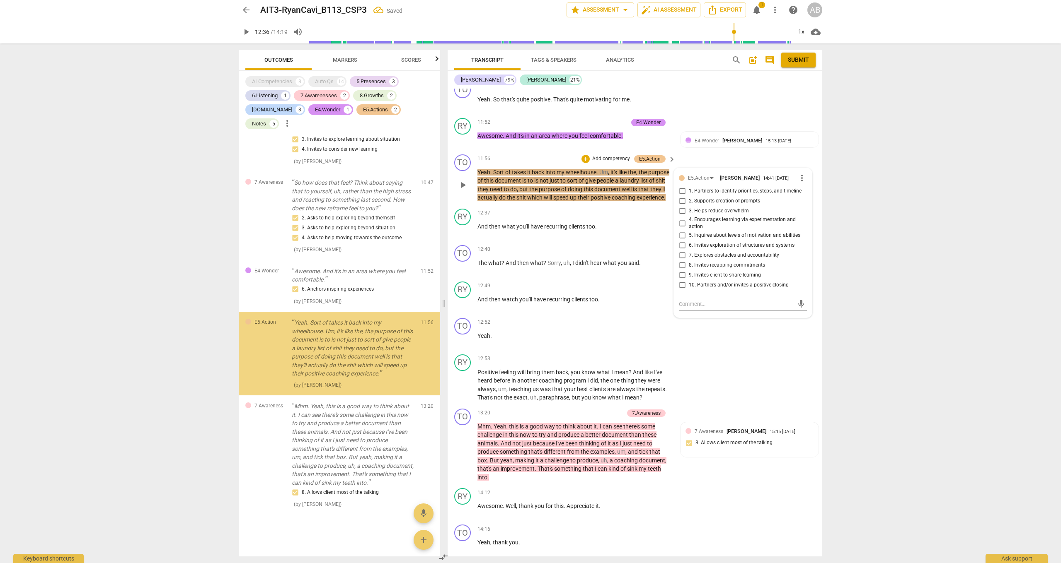
scroll to position [1775, 0]
click at [682, 206] on input "3. Helps reduce overwhelm" at bounding box center [681, 211] width 13 height 10
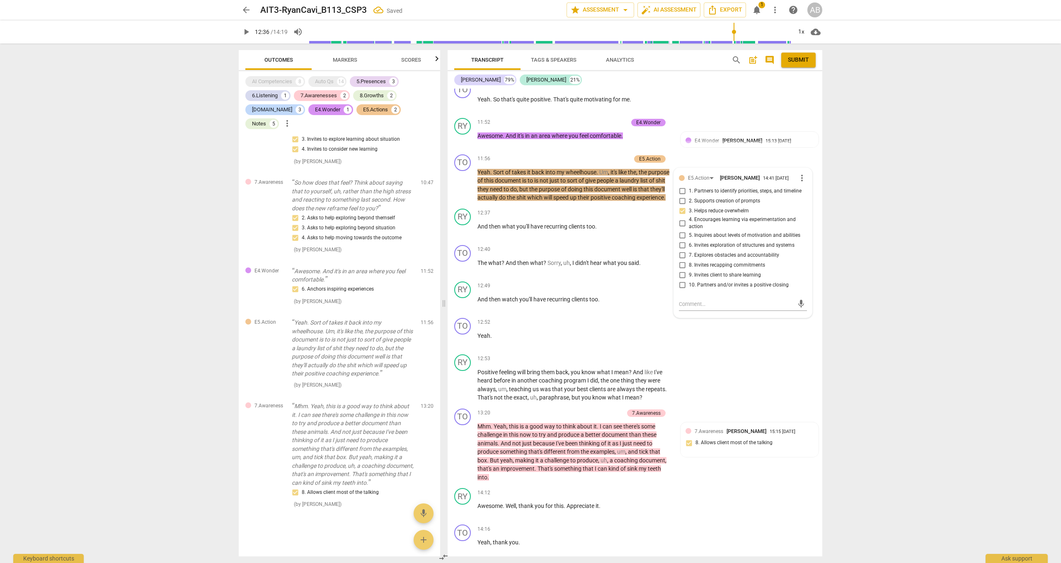
click at [861, 169] on div "arrow_back AIT3-RyanCavi_B113_CSP3 Saved edit star Assessment arrow_drop_down a…" at bounding box center [530, 281] width 1061 height 563
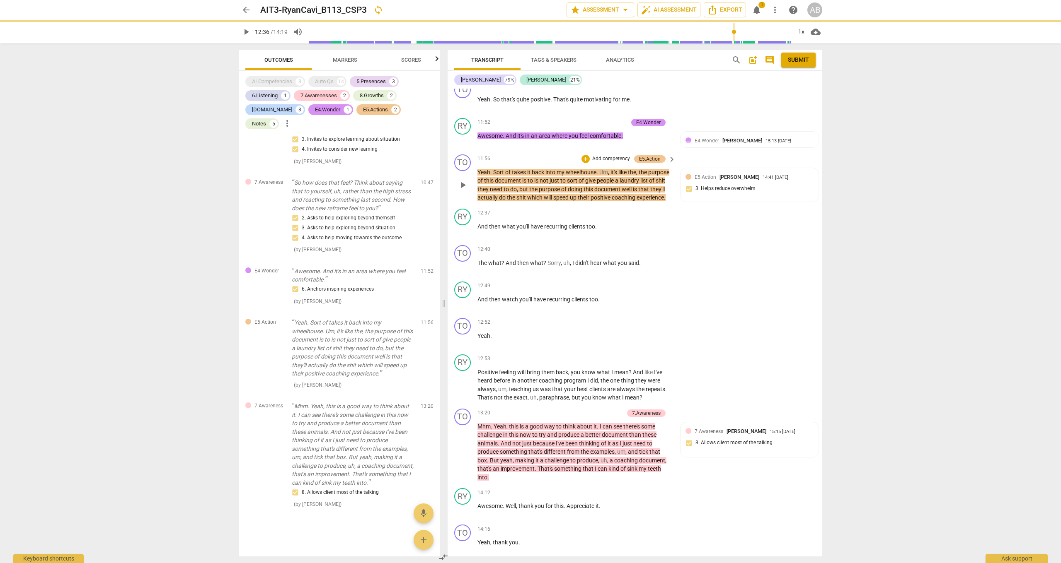
click at [465, 180] on span "play_arrow" at bounding box center [463, 185] width 10 height 10
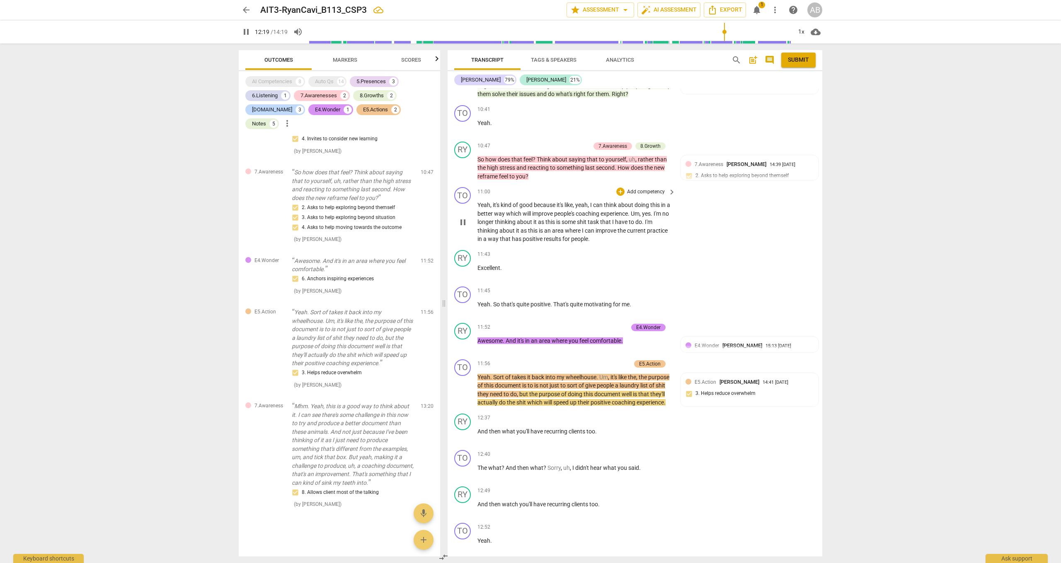
scroll to position [2907, 0]
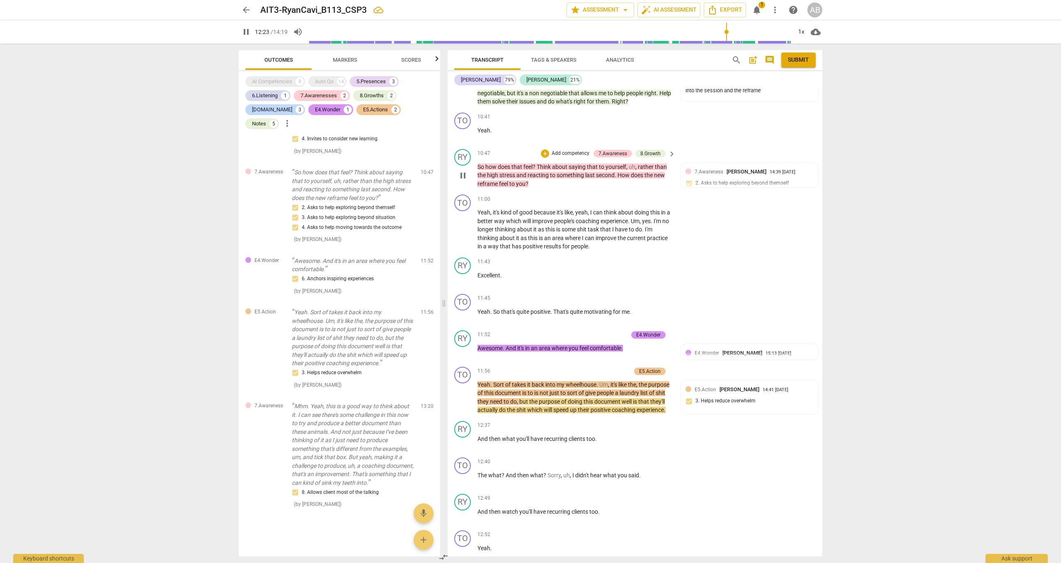
click at [549, 150] on div "+ Add competency" at bounding box center [565, 154] width 49 height 8
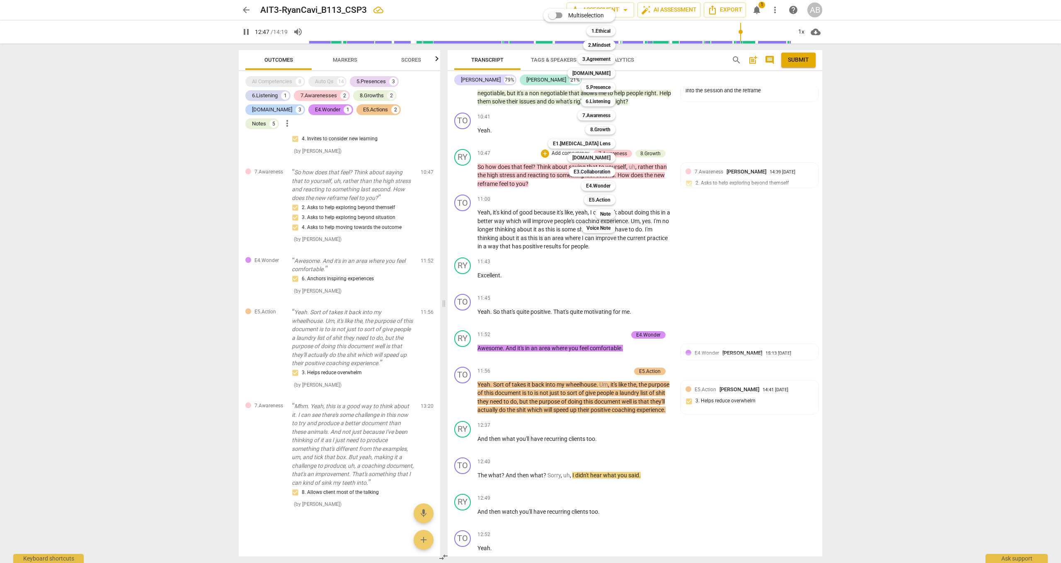
click at [870, 194] on div at bounding box center [530, 281] width 1061 height 563
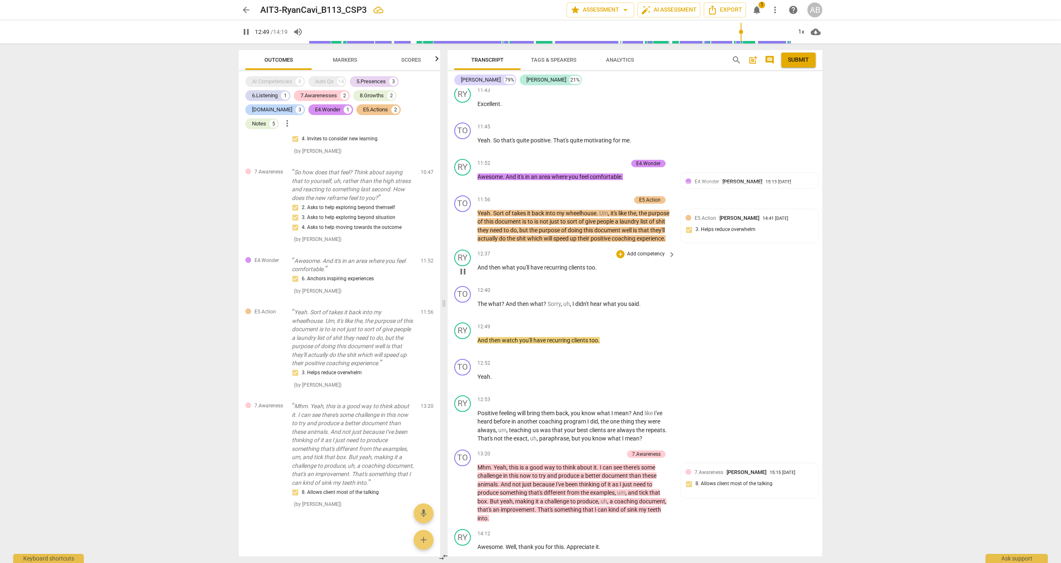
scroll to position [3120, 0]
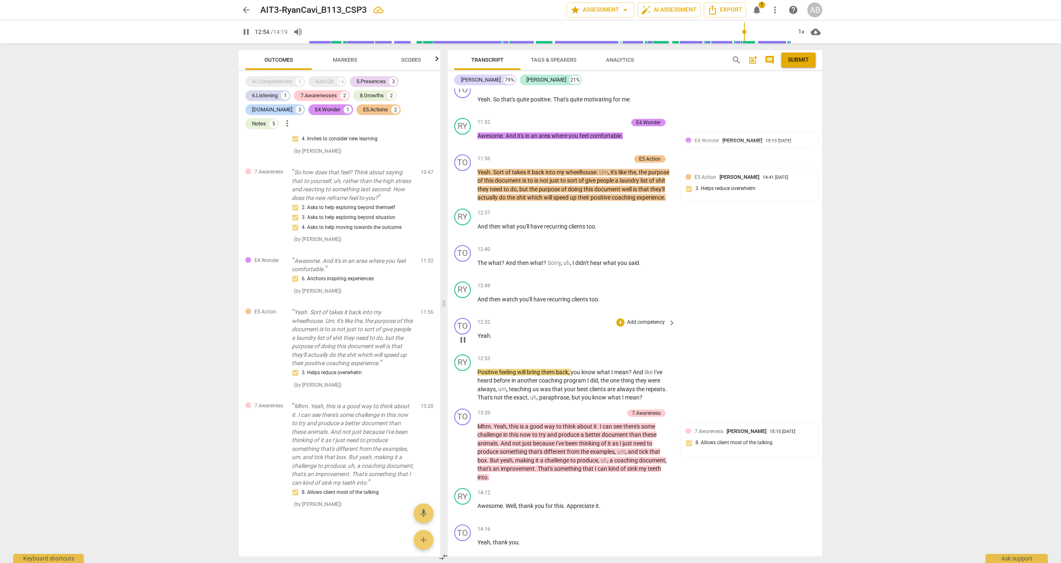
click at [460, 335] on span "pause" at bounding box center [463, 340] width 10 height 10
